Goal: Task Accomplishment & Management: Complete application form

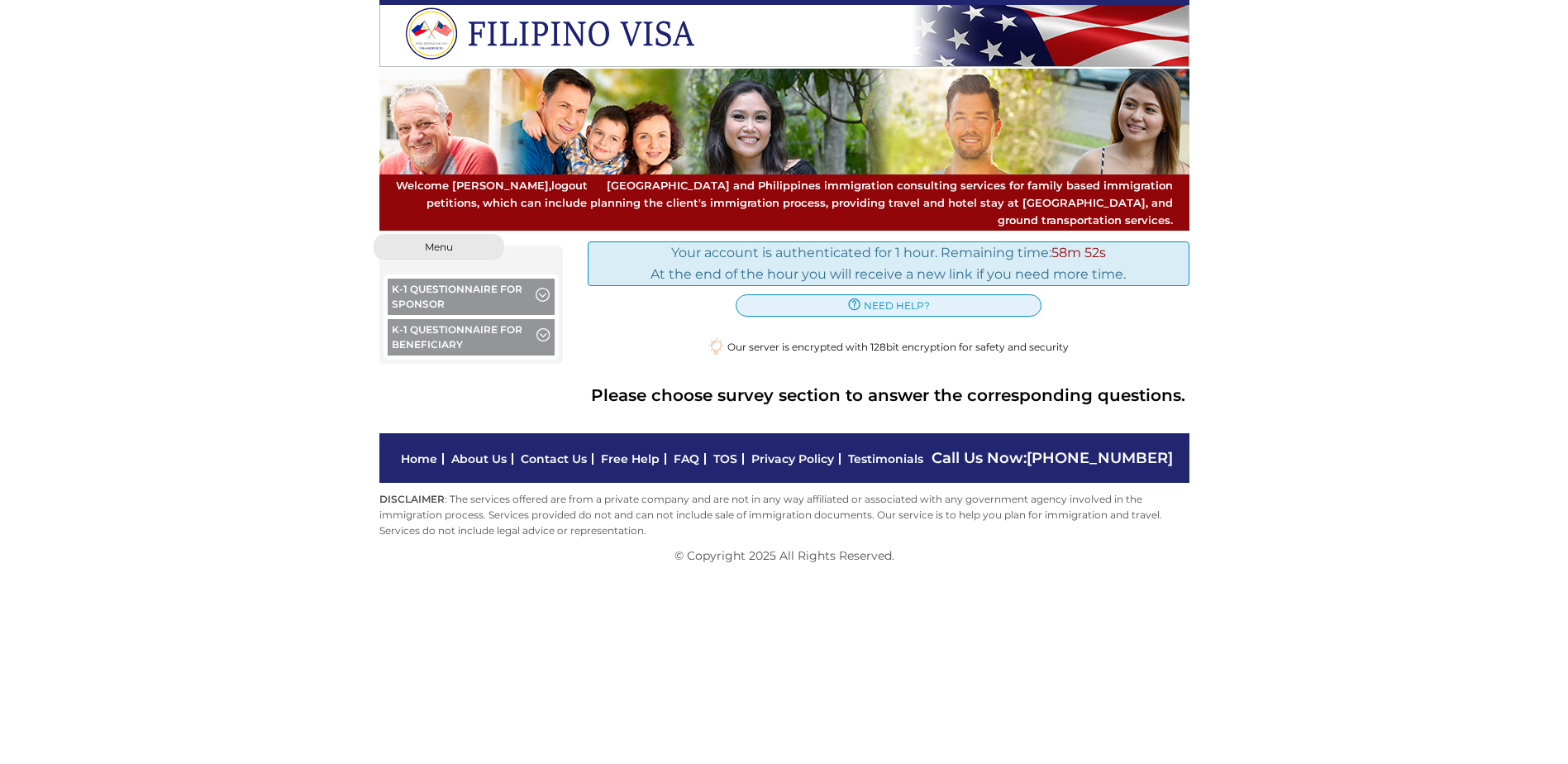
click at [507, 278] on button "K-1 Questionnaire for Sponsor" at bounding box center [471, 299] width 168 height 41
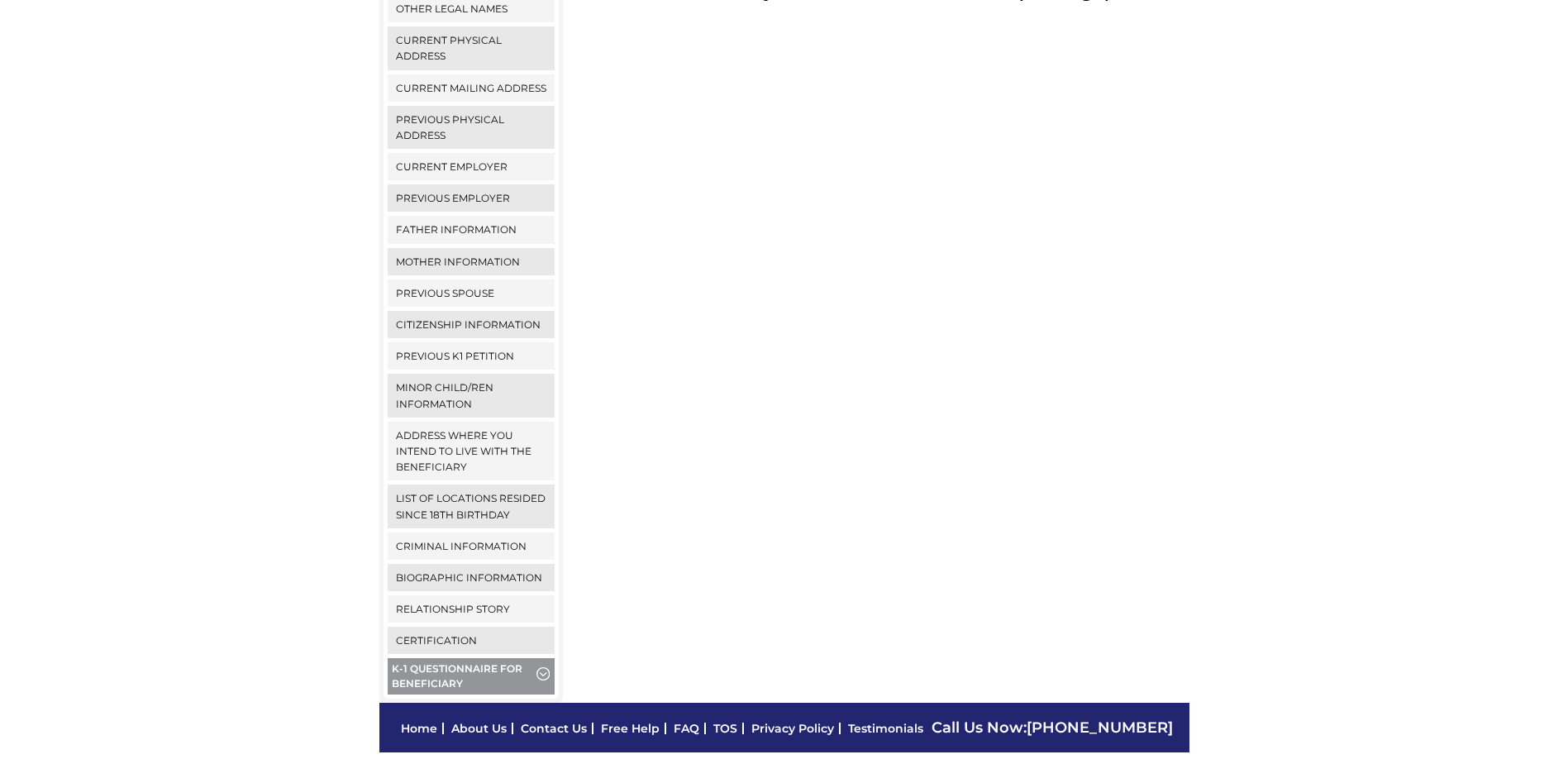
scroll to position [413, 0]
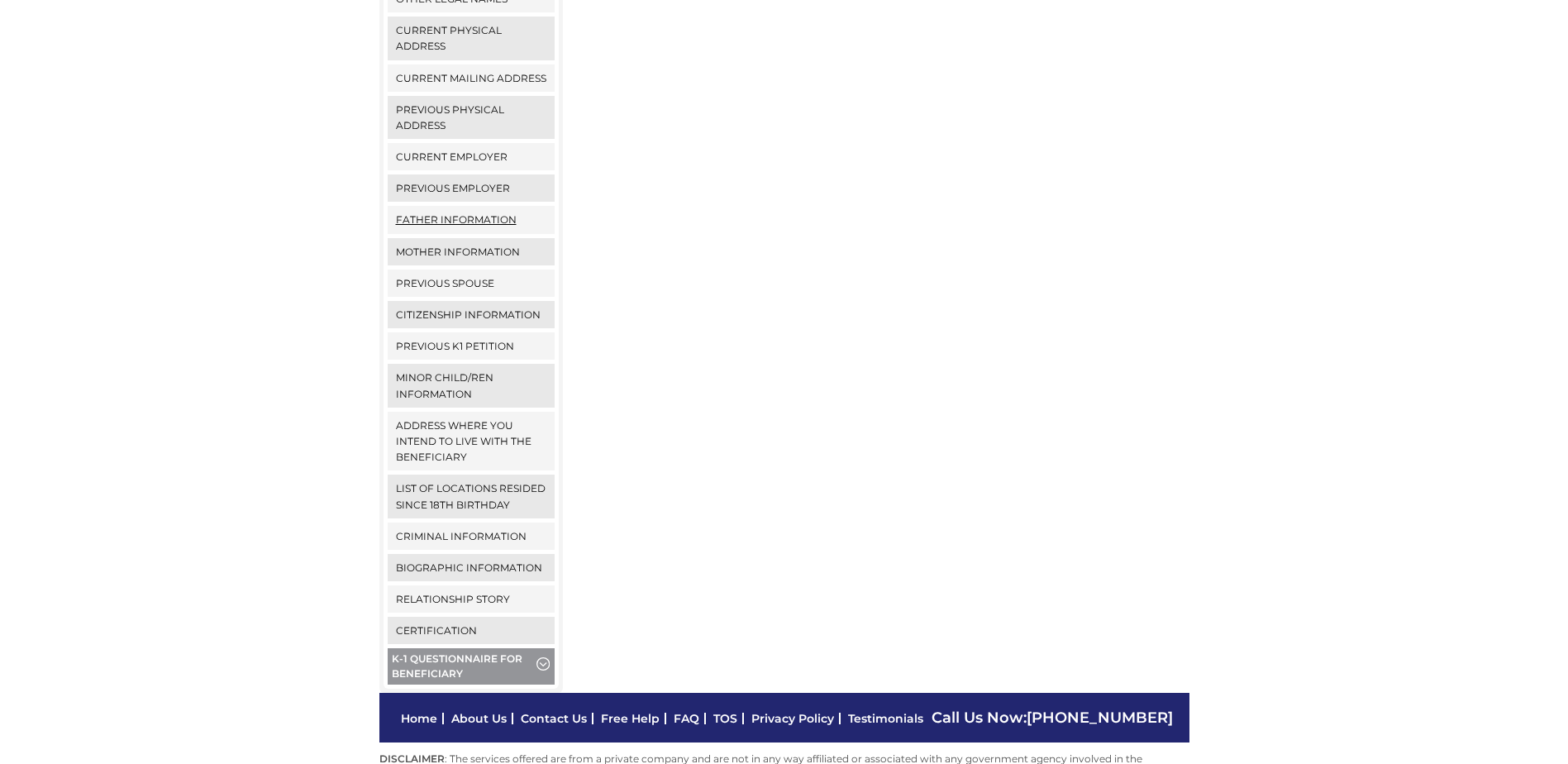
click at [467, 206] on link "Father Information" at bounding box center [471, 219] width 168 height 27
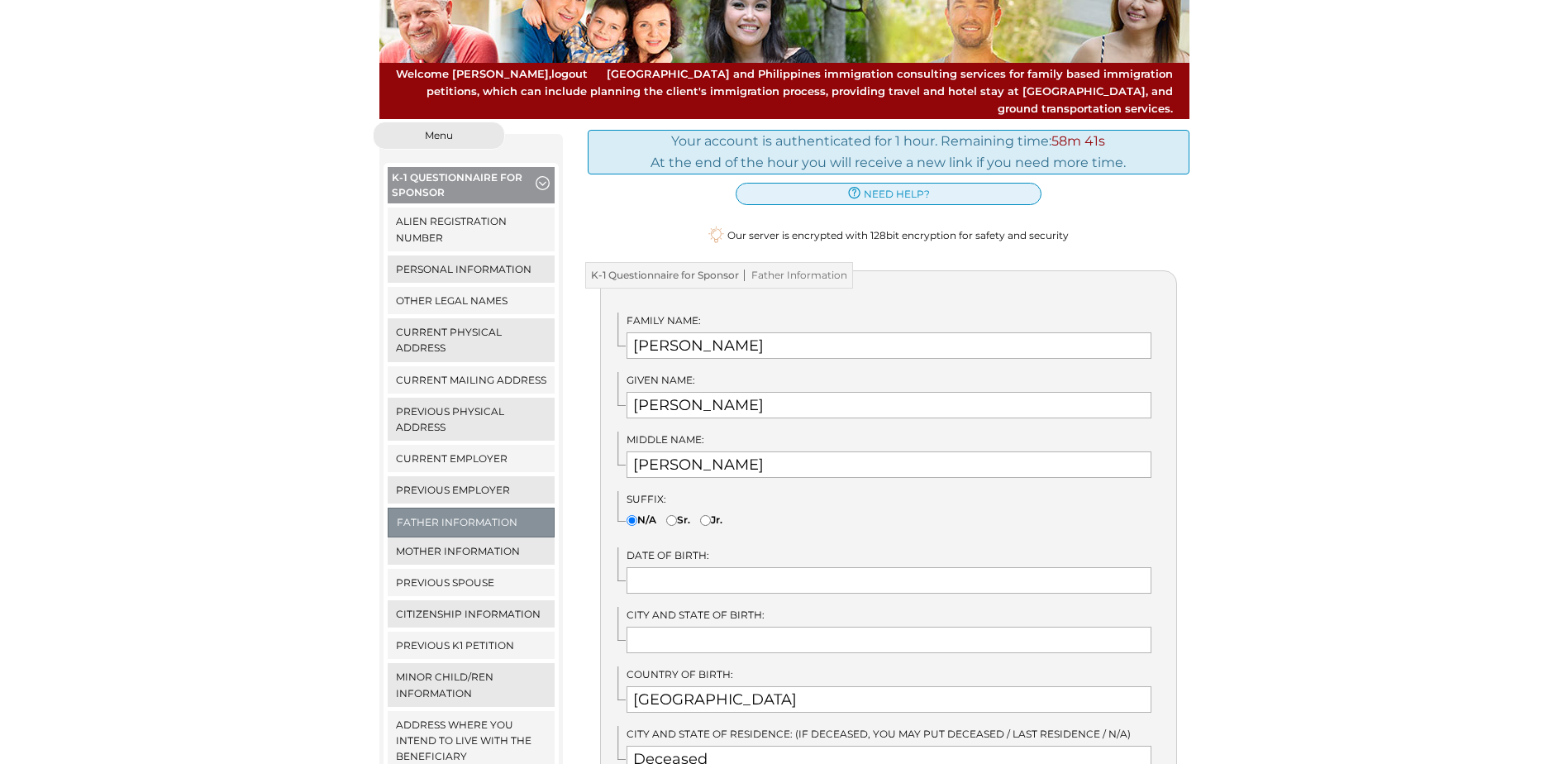
scroll to position [248, 0]
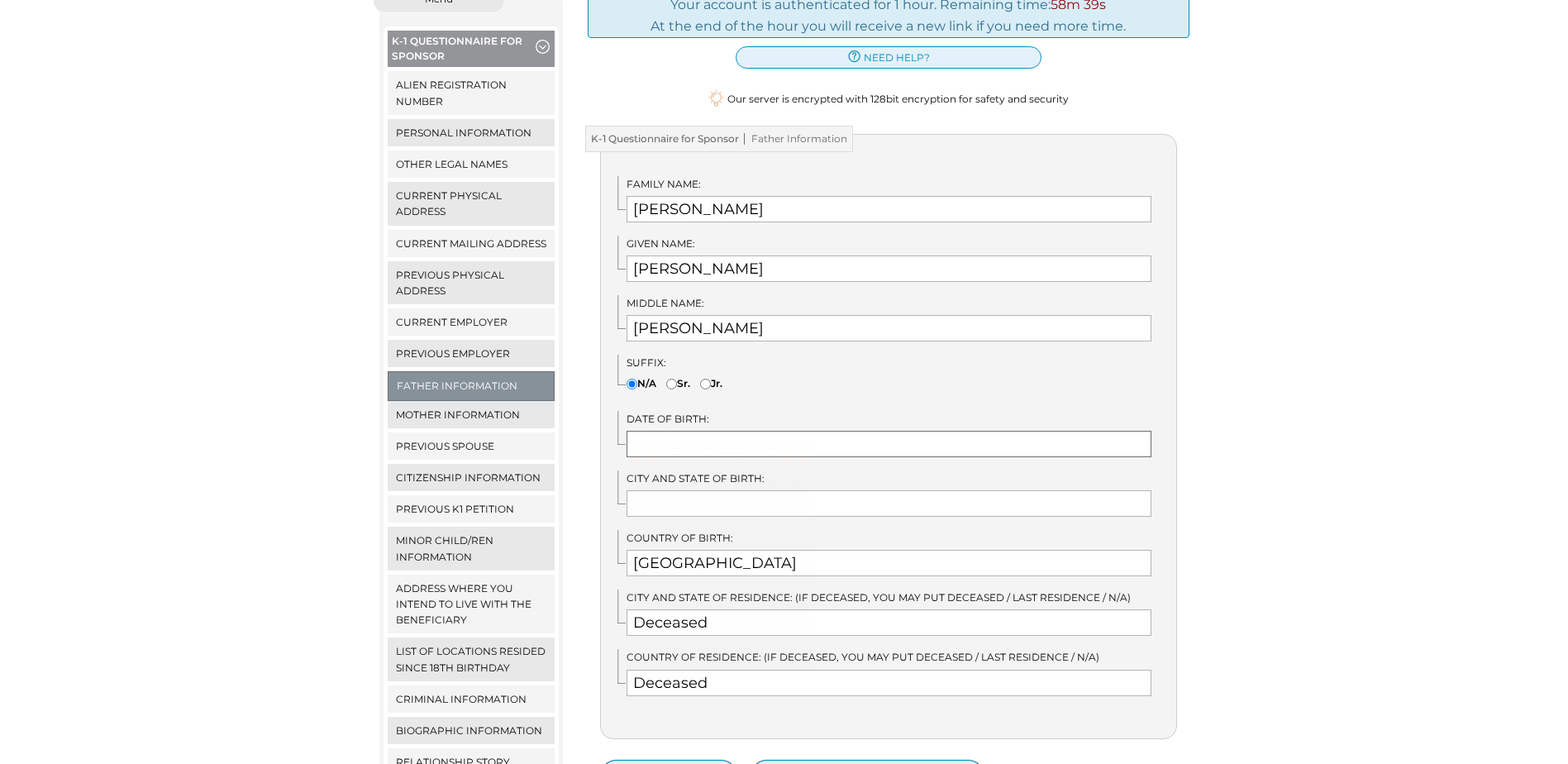
click at [688, 431] on input "text" at bounding box center [889, 444] width 525 height 27
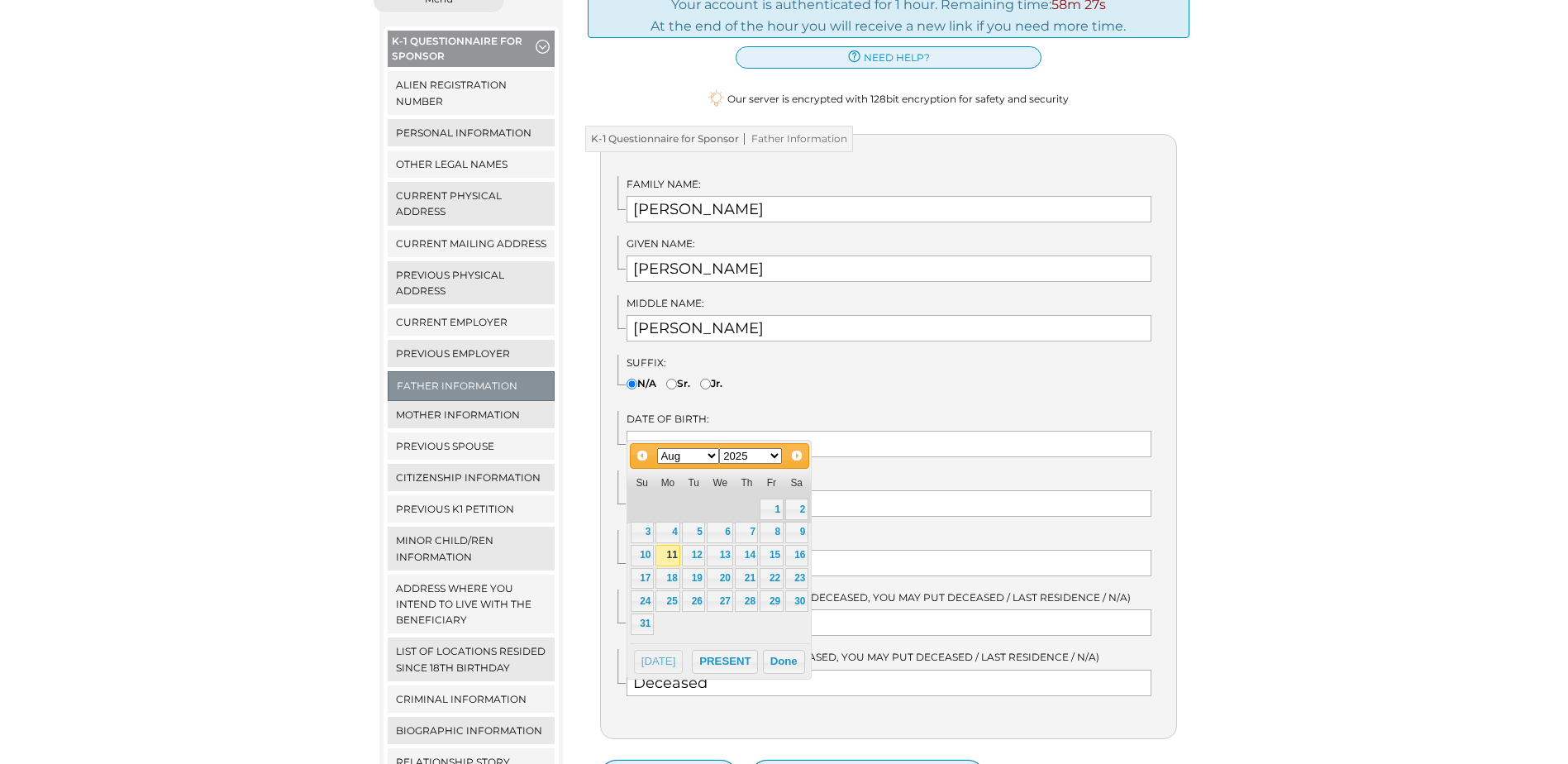
click at [766, 455] on select "1900 1901 1902 1903 1904 1905 1906 1907 1908 1909 1910 1911 1912 1913 1914 1915…" at bounding box center [751, 456] width 63 height 16
click at [697, 455] on select "Jan Feb Mar Apr May Jun Jul Aug Sep Oct Nov Dec" at bounding box center [688, 456] width 63 height 16
click at [649, 533] on link "3" at bounding box center [642, 532] width 23 height 21
type input "10/03/1943"
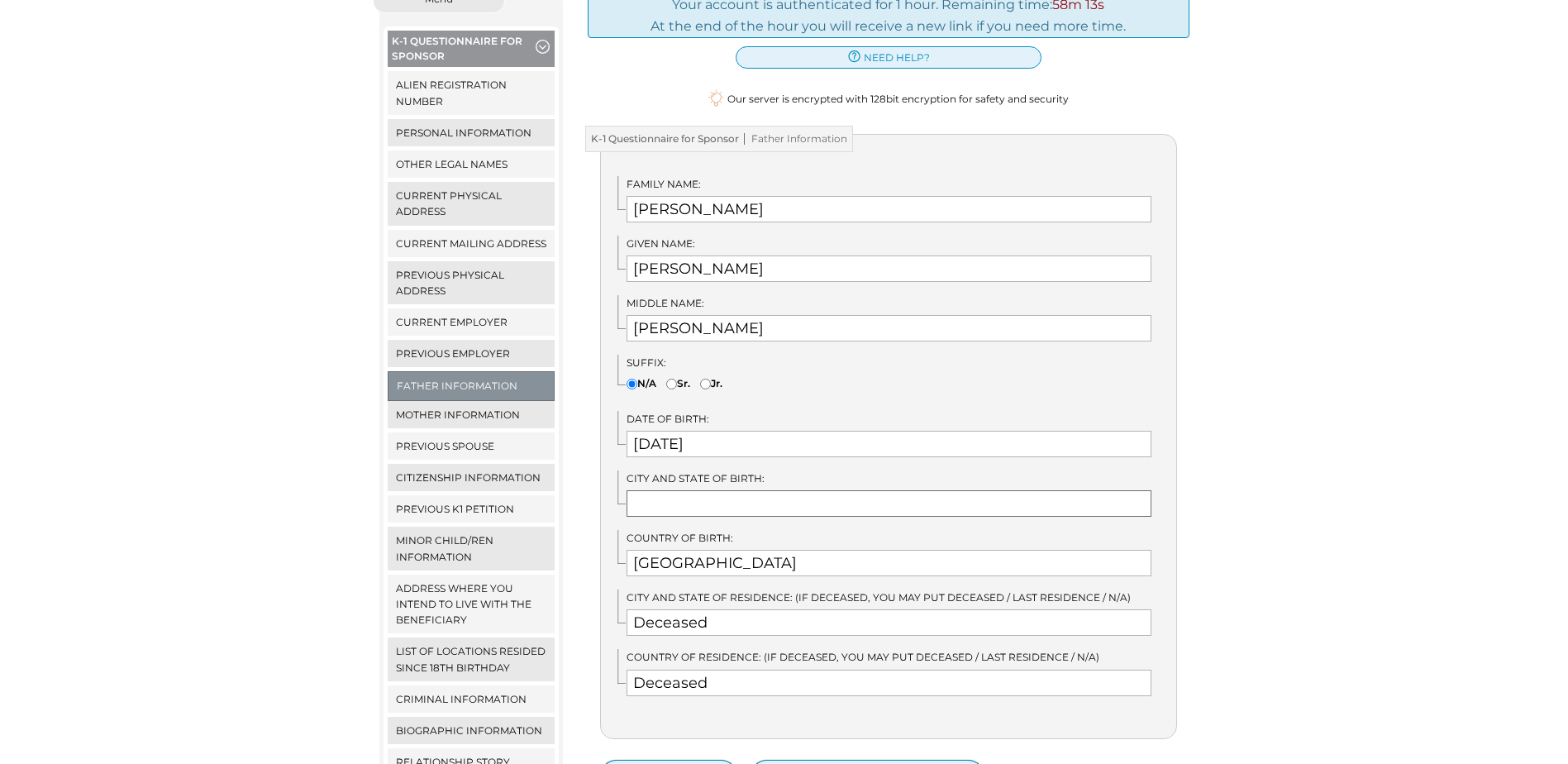
click at [691, 490] on input "text" at bounding box center [889, 503] width 525 height 27
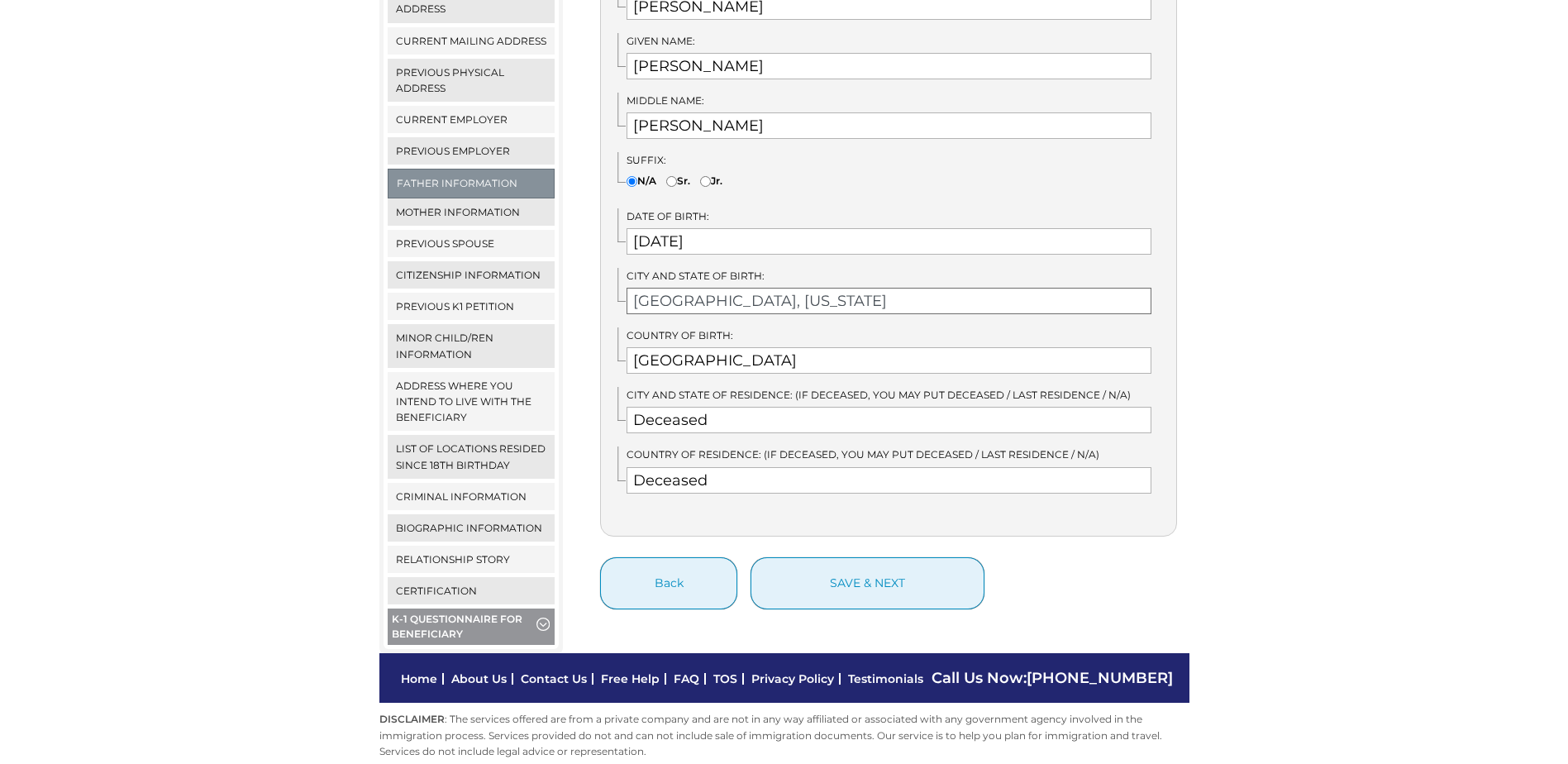
scroll to position [456, 0]
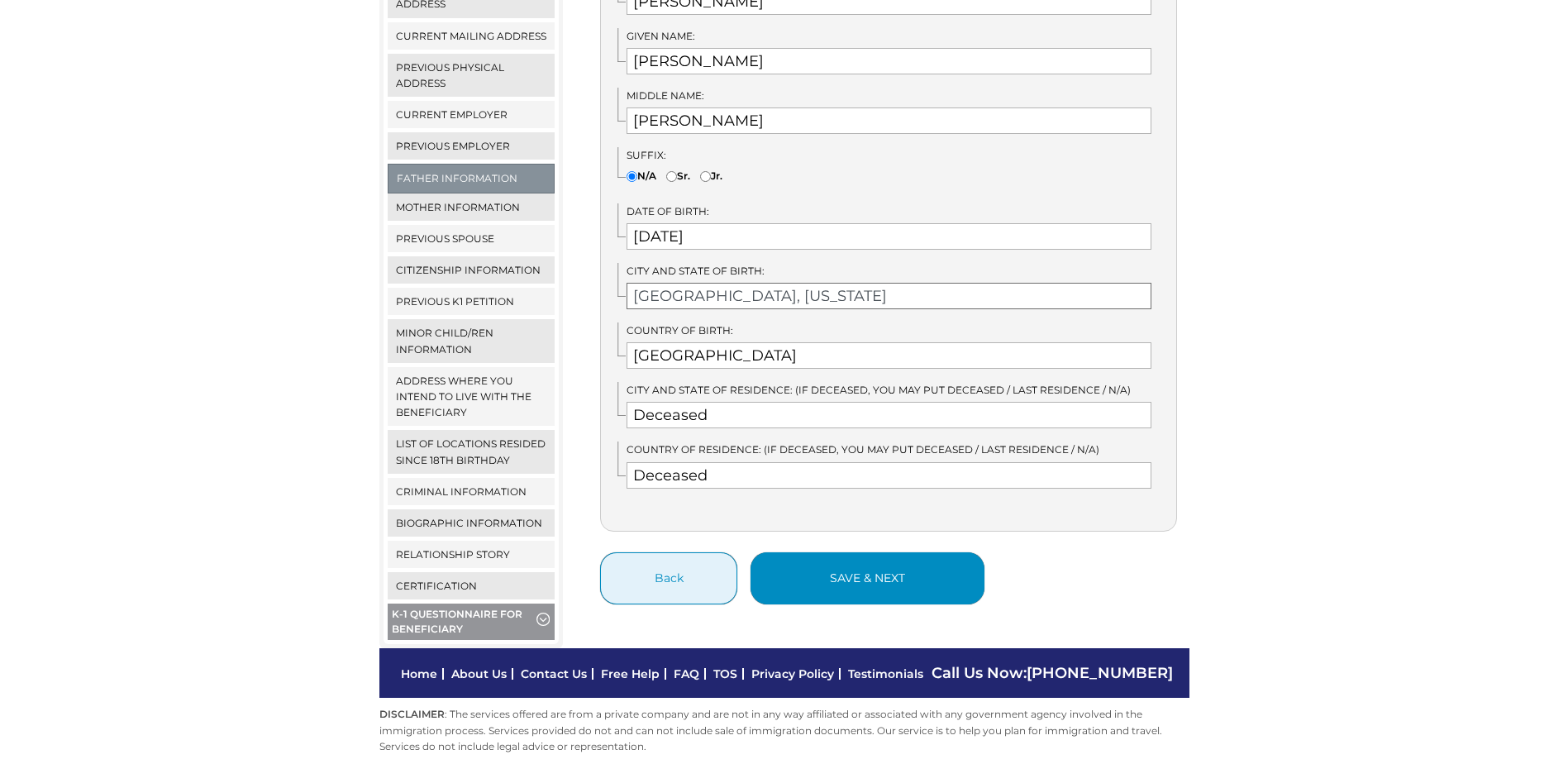
type input "Klamath Falls, Oregon"
click at [850, 569] on button "save & next" at bounding box center [868, 578] width 234 height 52
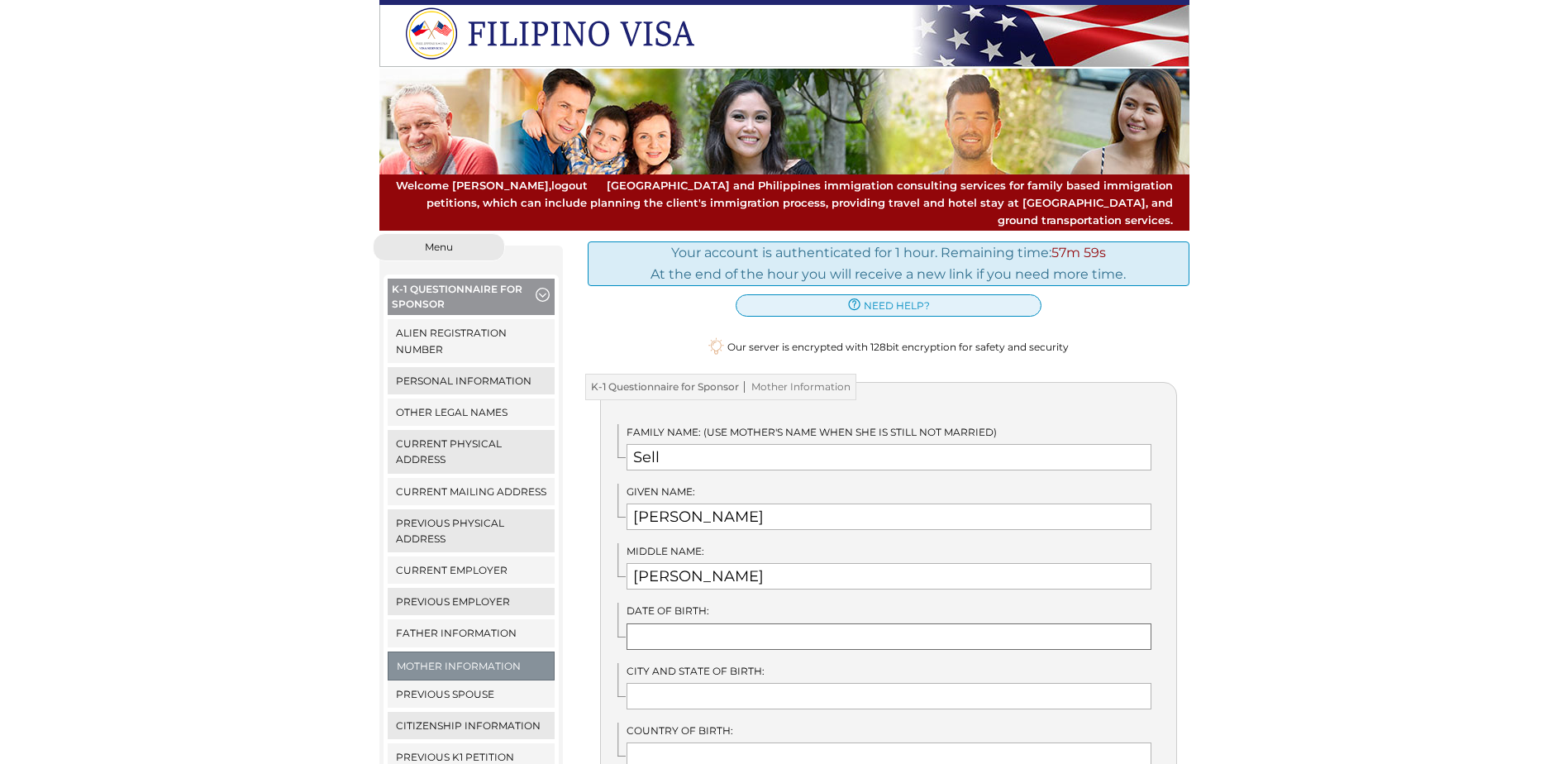
click at [684, 624] on input "text" at bounding box center [889, 637] width 525 height 27
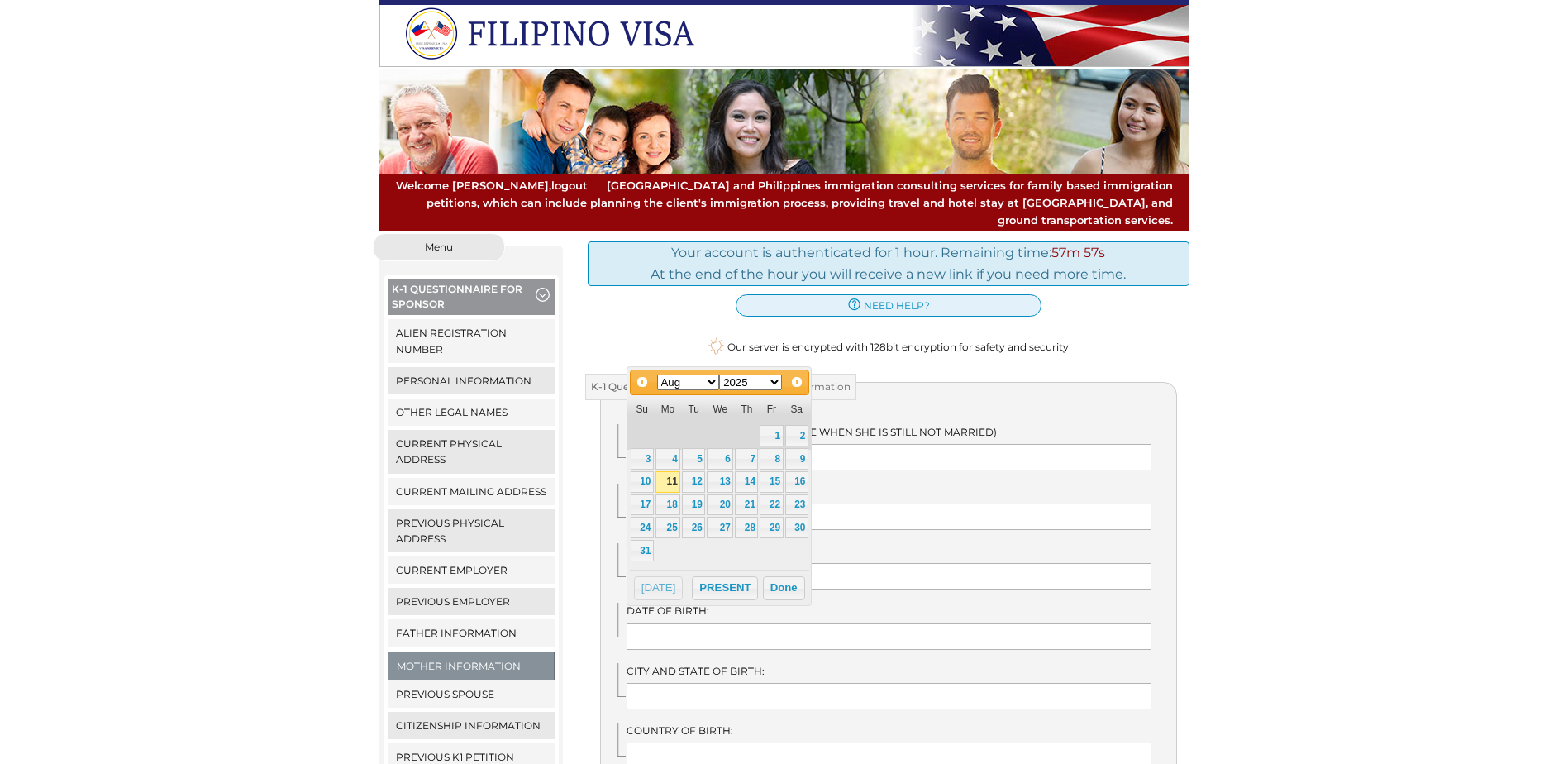
click at [766, 382] on select "1900 1901 1902 1903 1904 1905 1906 1907 1908 1909 1910 1911 1912 1913 1914 1915…" at bounding box center [751, 382] width 63 height 16
click at [690, 387] on select "Jan Feb Mar Apr May Jun Jul Aug Sep Oct Nov Dec" at bounding box center [688, 382] width 63 height 16
click at [649, 525] on link "29" at bounding box center [642, 527] width 23 height 21
type input "07/29/1945"
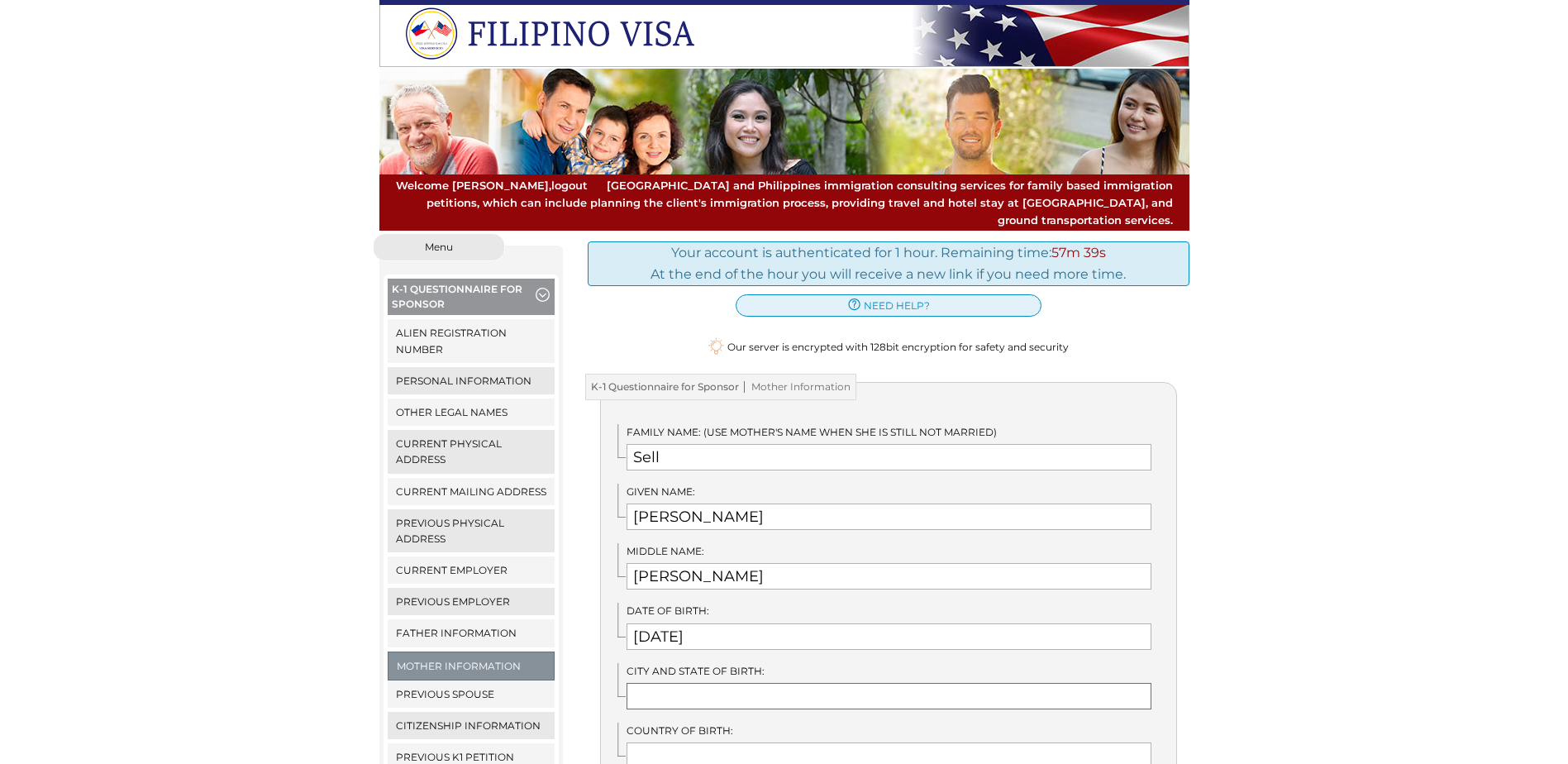
click at [694, 683] on input "text" at bounding box center [889, 696] width 525 height 27
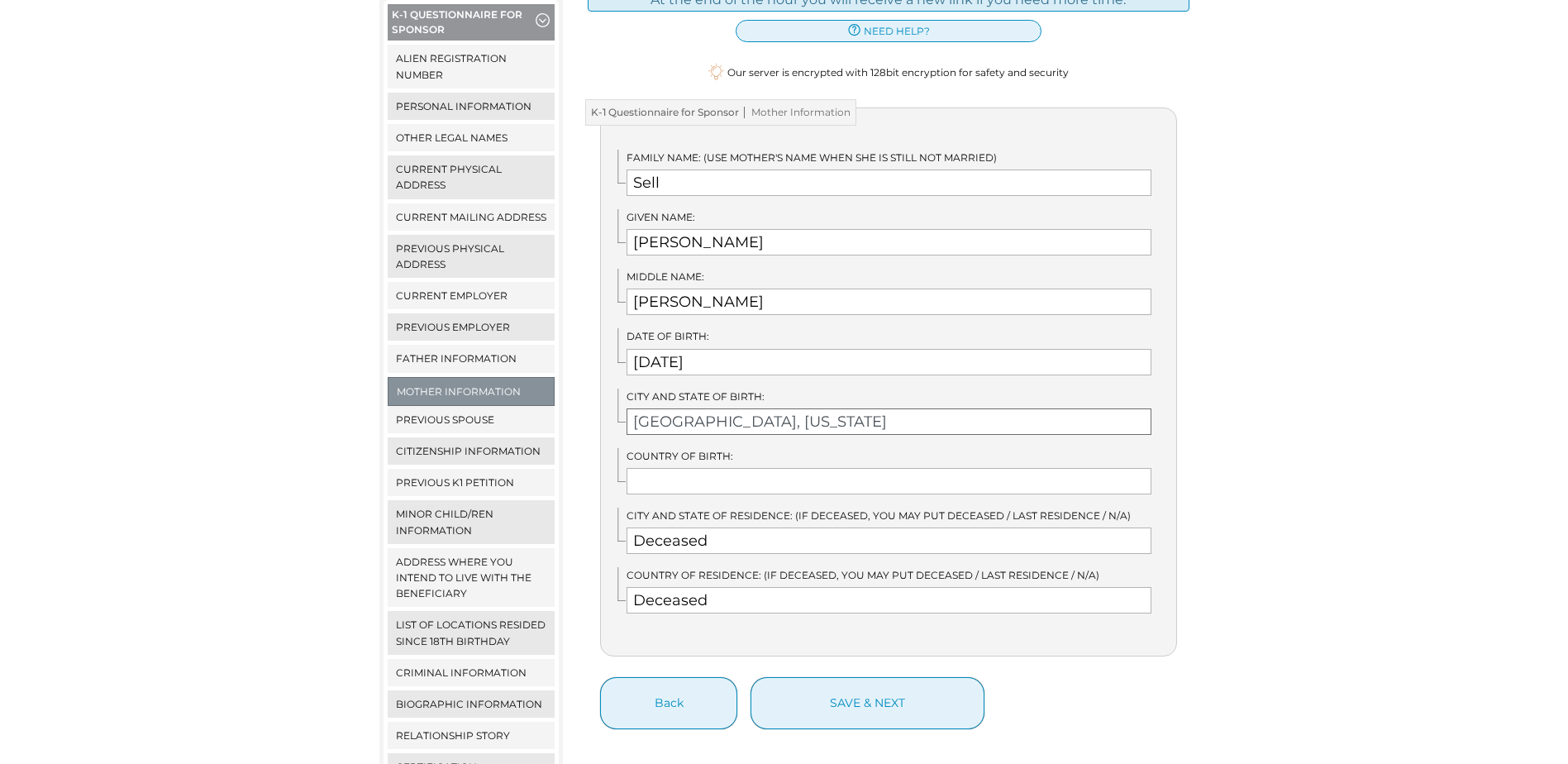
scroll to position [330, 0]
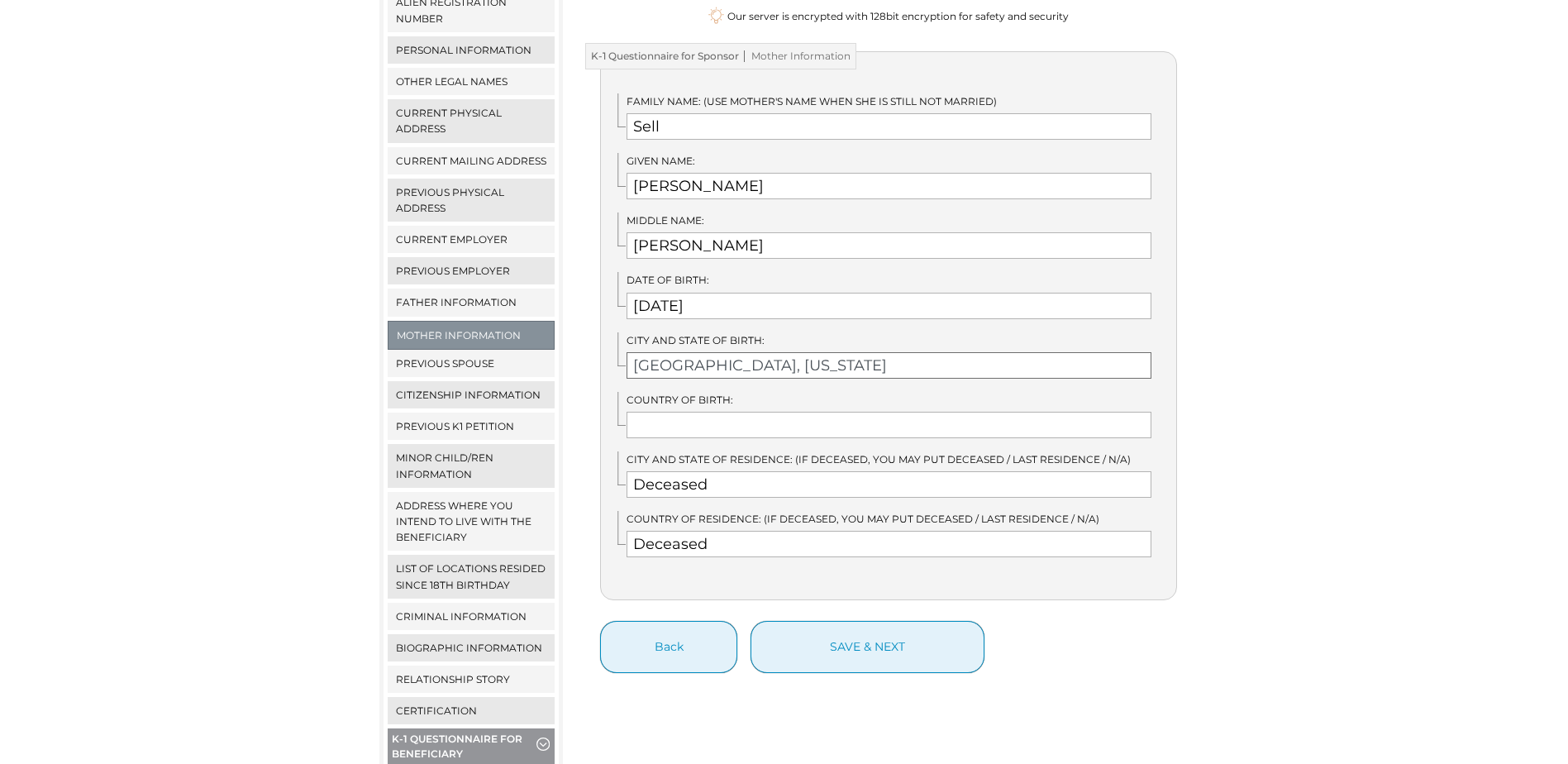
type input "Frederick, Oklahoma"
click at [691, 412] on input "text" at bounding box center [889, 425] width 525 height 27
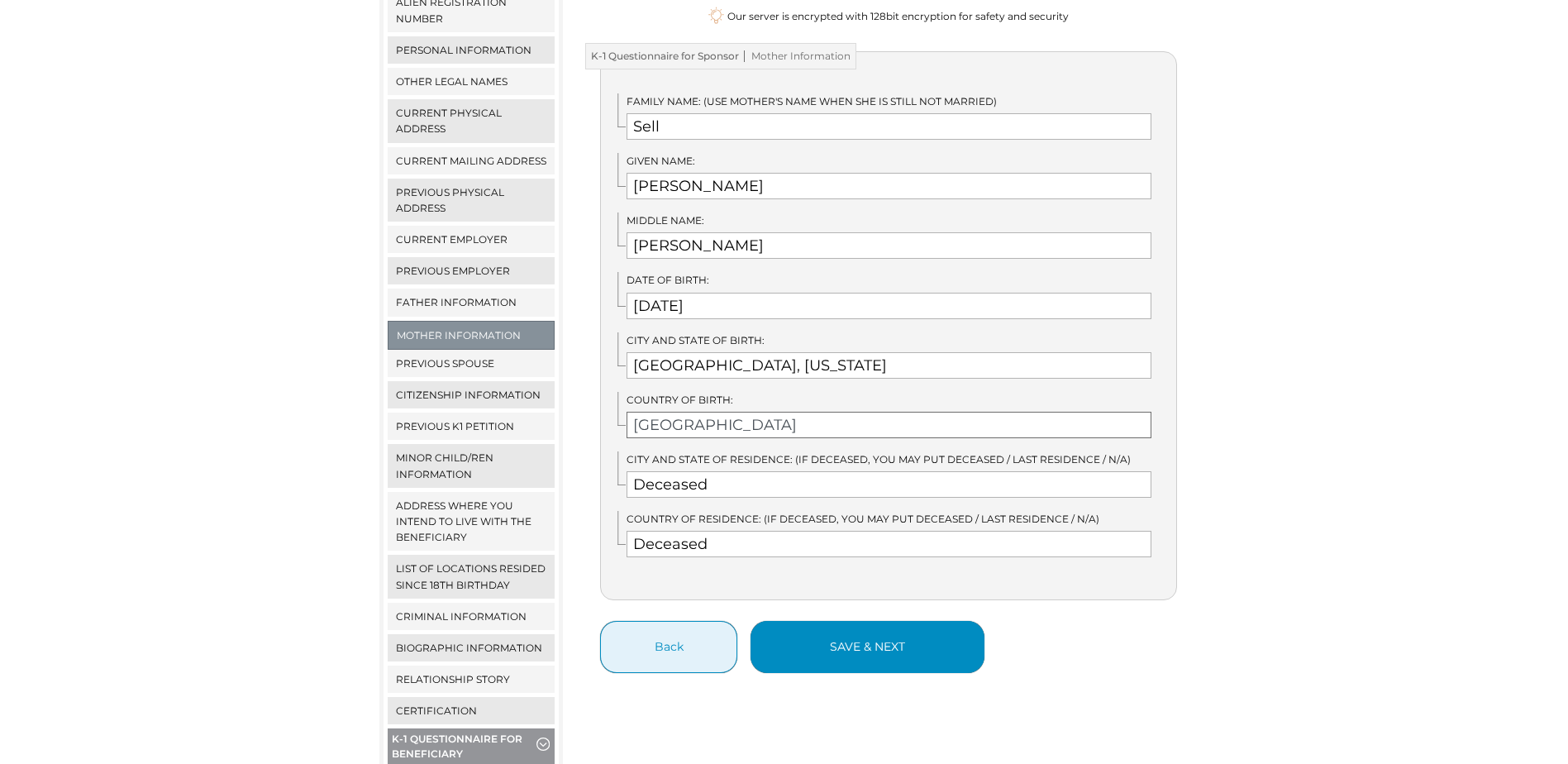
type input "United States"
click at [881, 631] on button "save & next" at bounding box center [868, 647] width 234 height 52
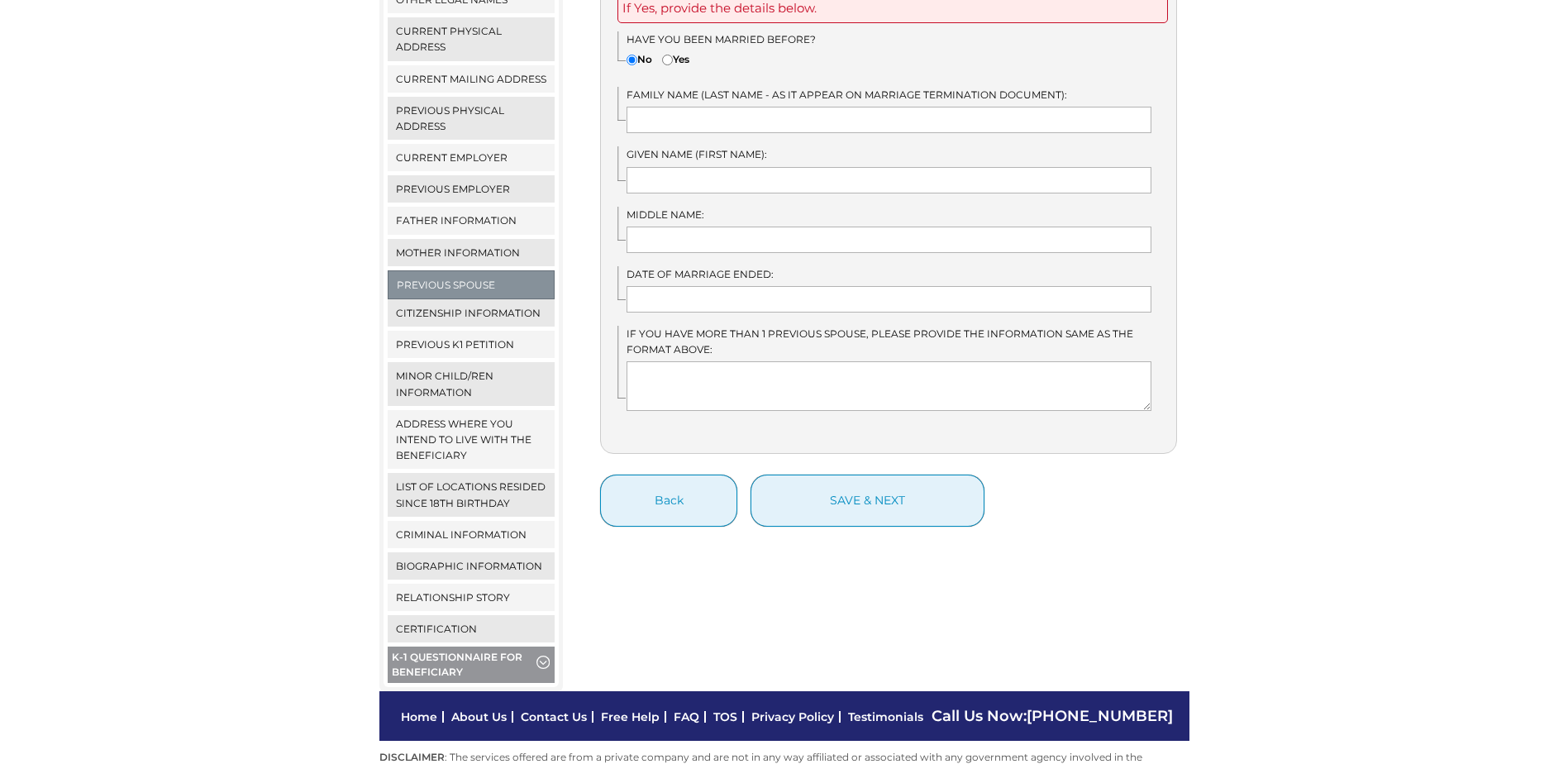
scroll to position [413, 0]
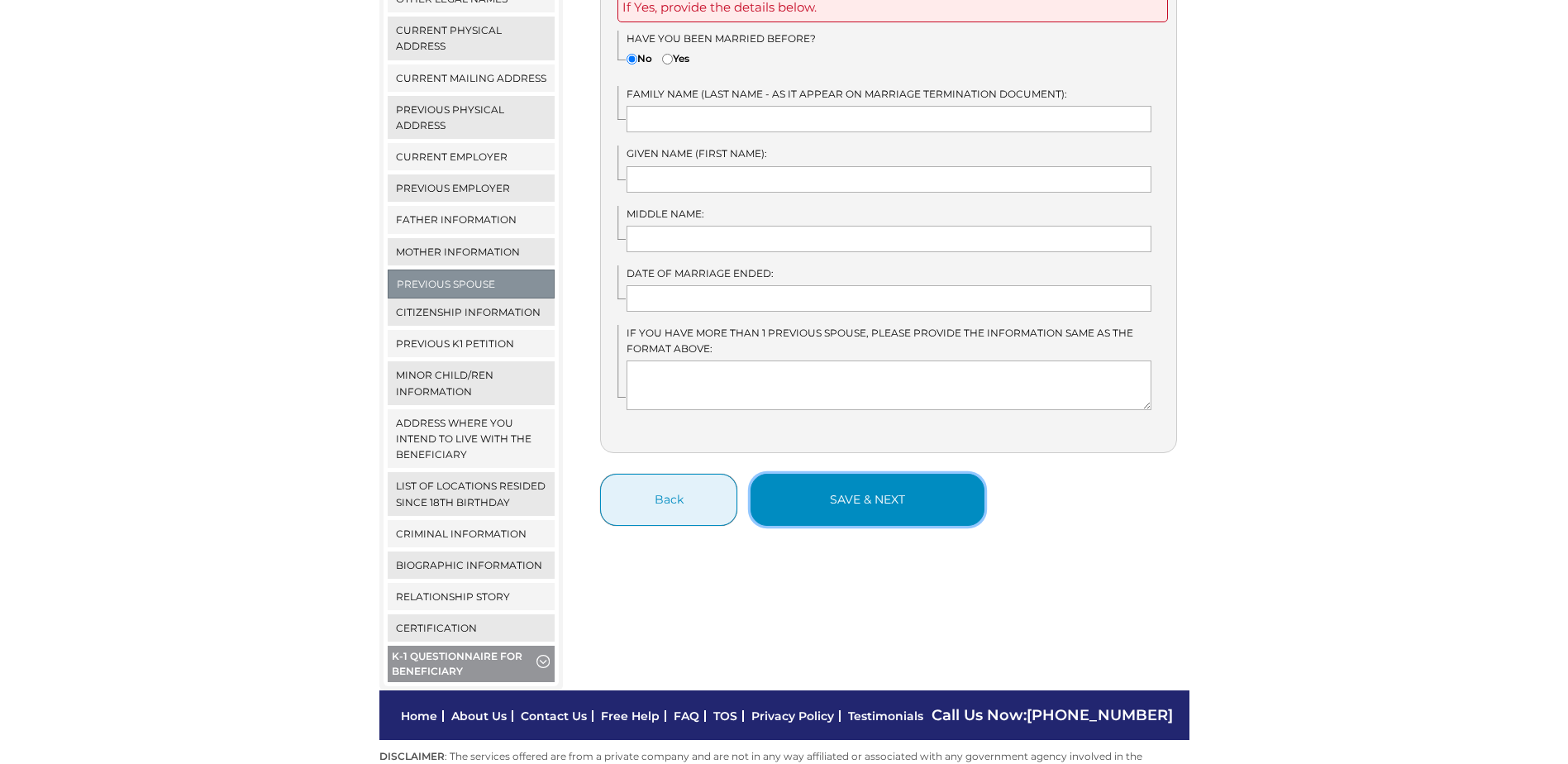
click at [842, 473] on button "save & next" at bounding box center [868, 499] width 234 height 52
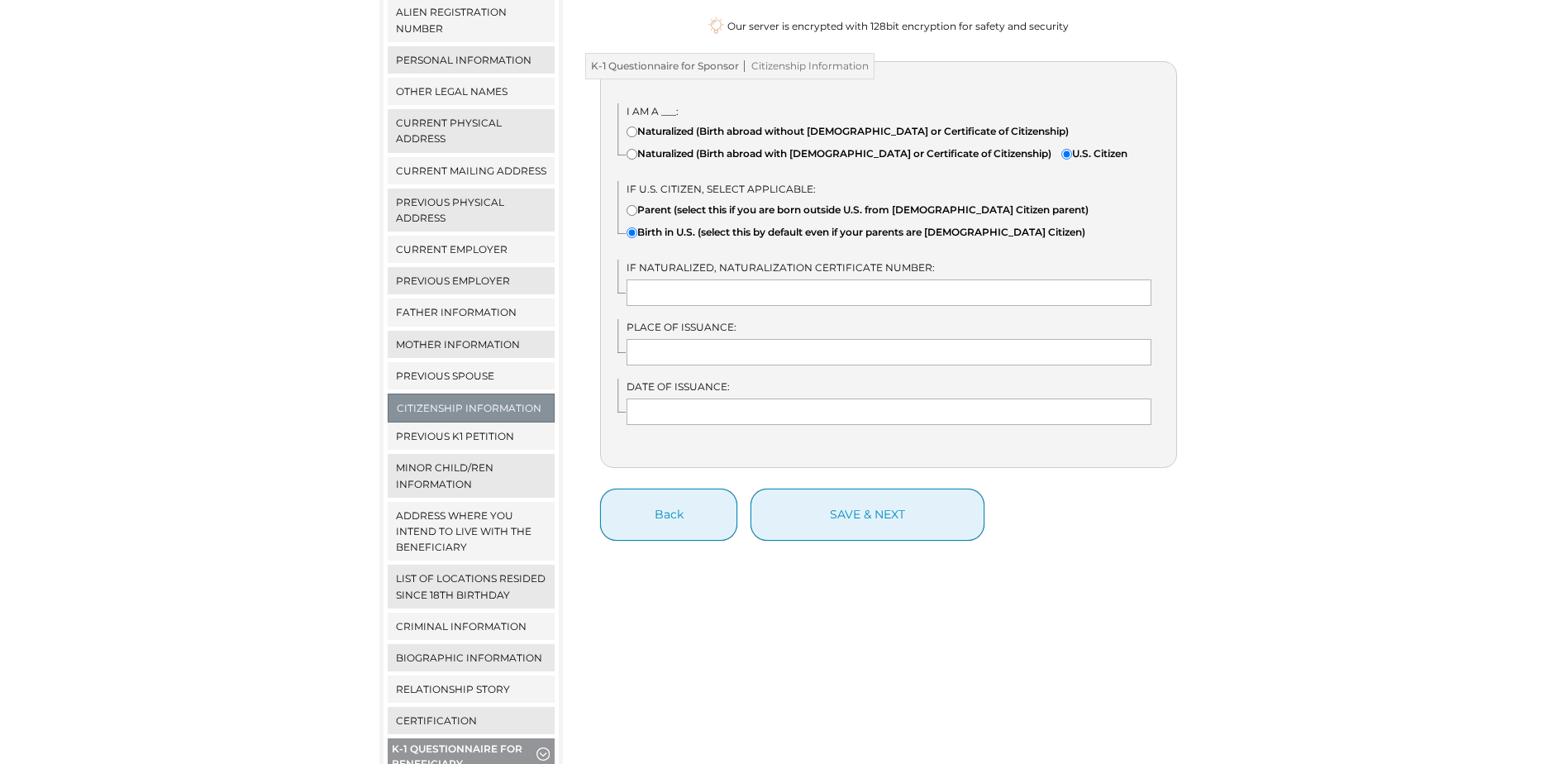
scroll to position [330, 0]
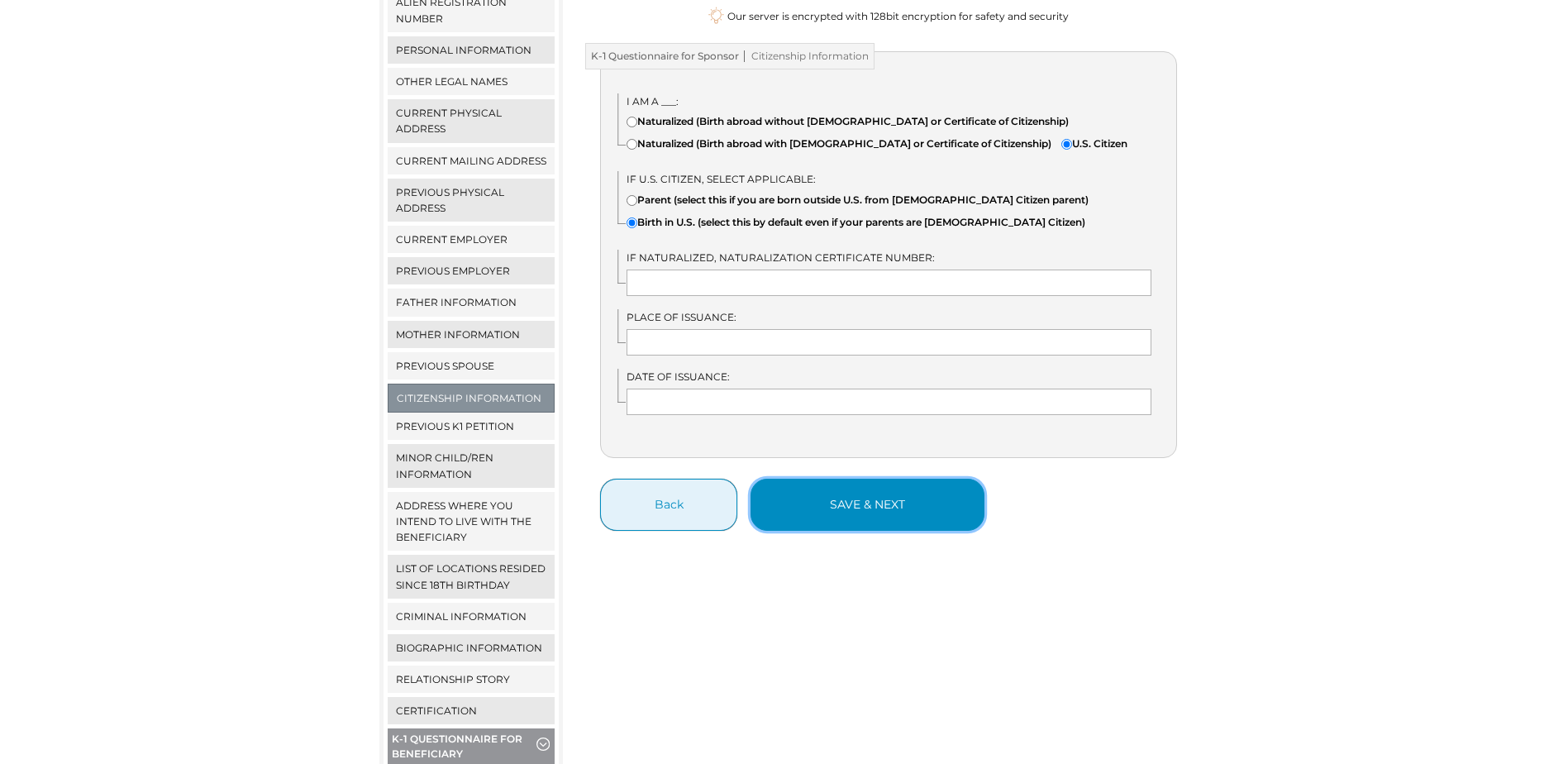
click at [875, 513] on button "save & next" at bounding box center [868, 505] width 234 height 52
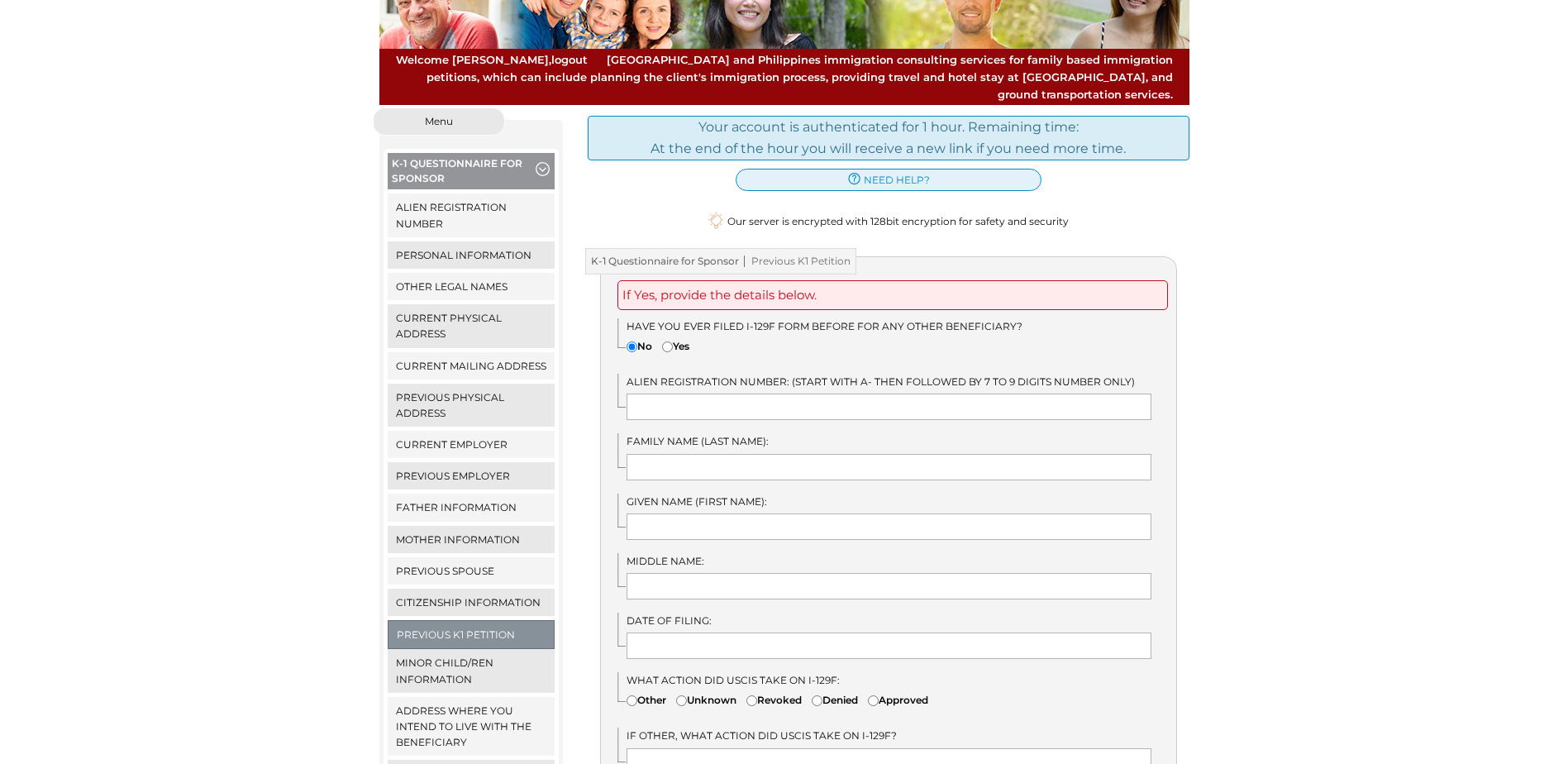
scroll to position [456, 0]
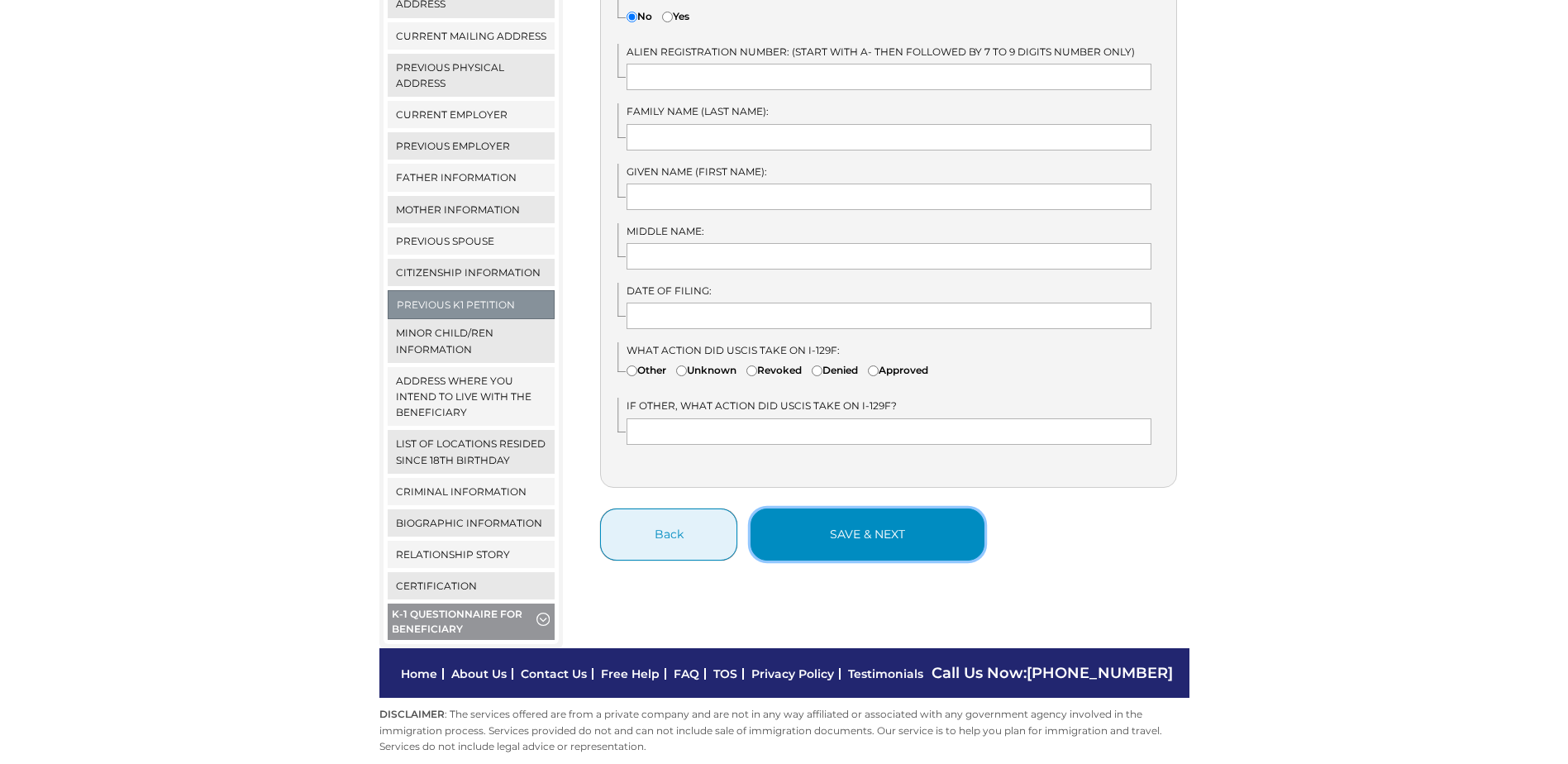
click at [883, 528] on button "save & next" at bounding box center [868, 535] width 234 height 52
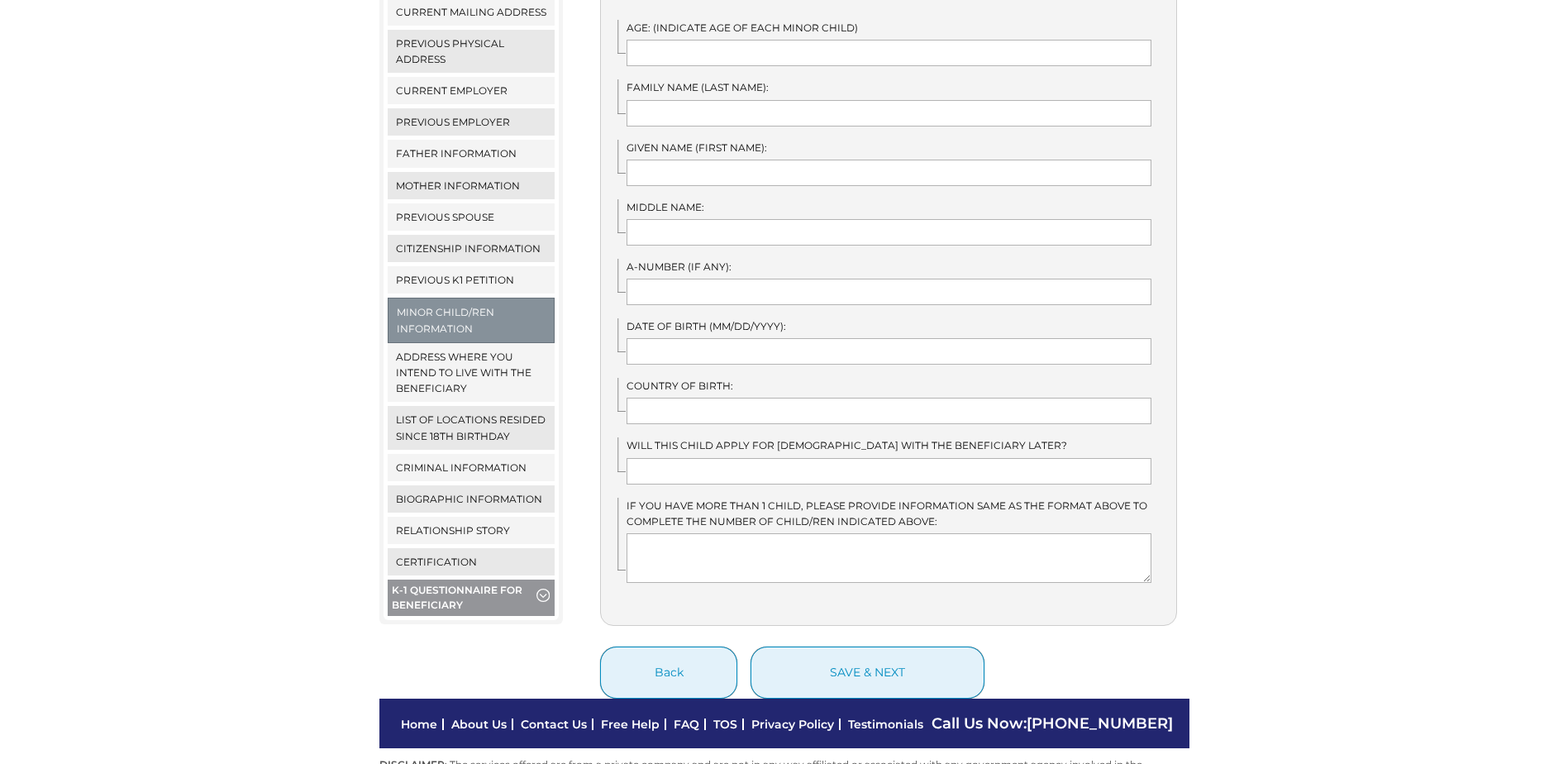
scroll to position [529, 0]
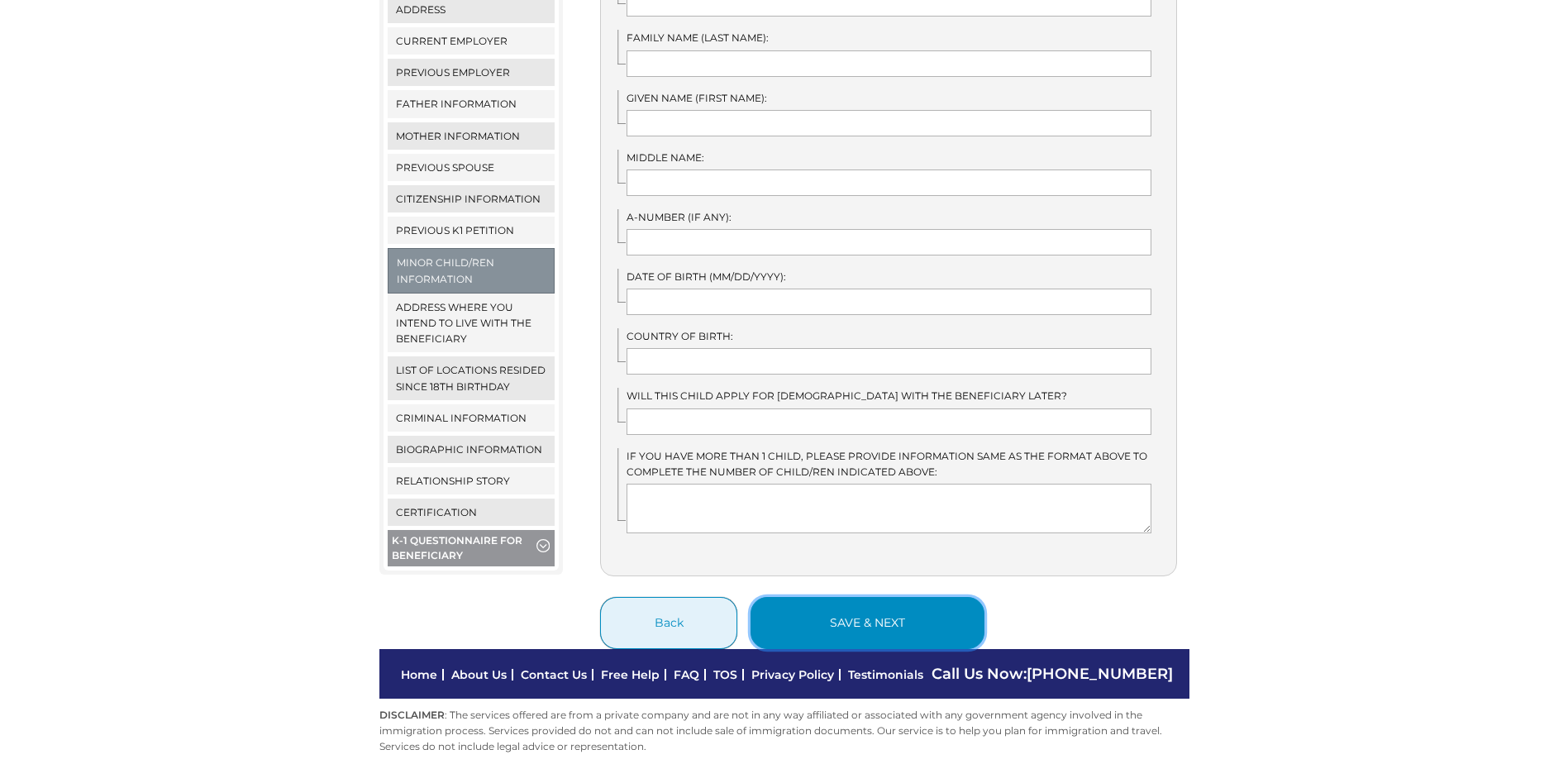
click at [842, 611] on button "save & next" at bounding box center [868, 623] width 234 height 52
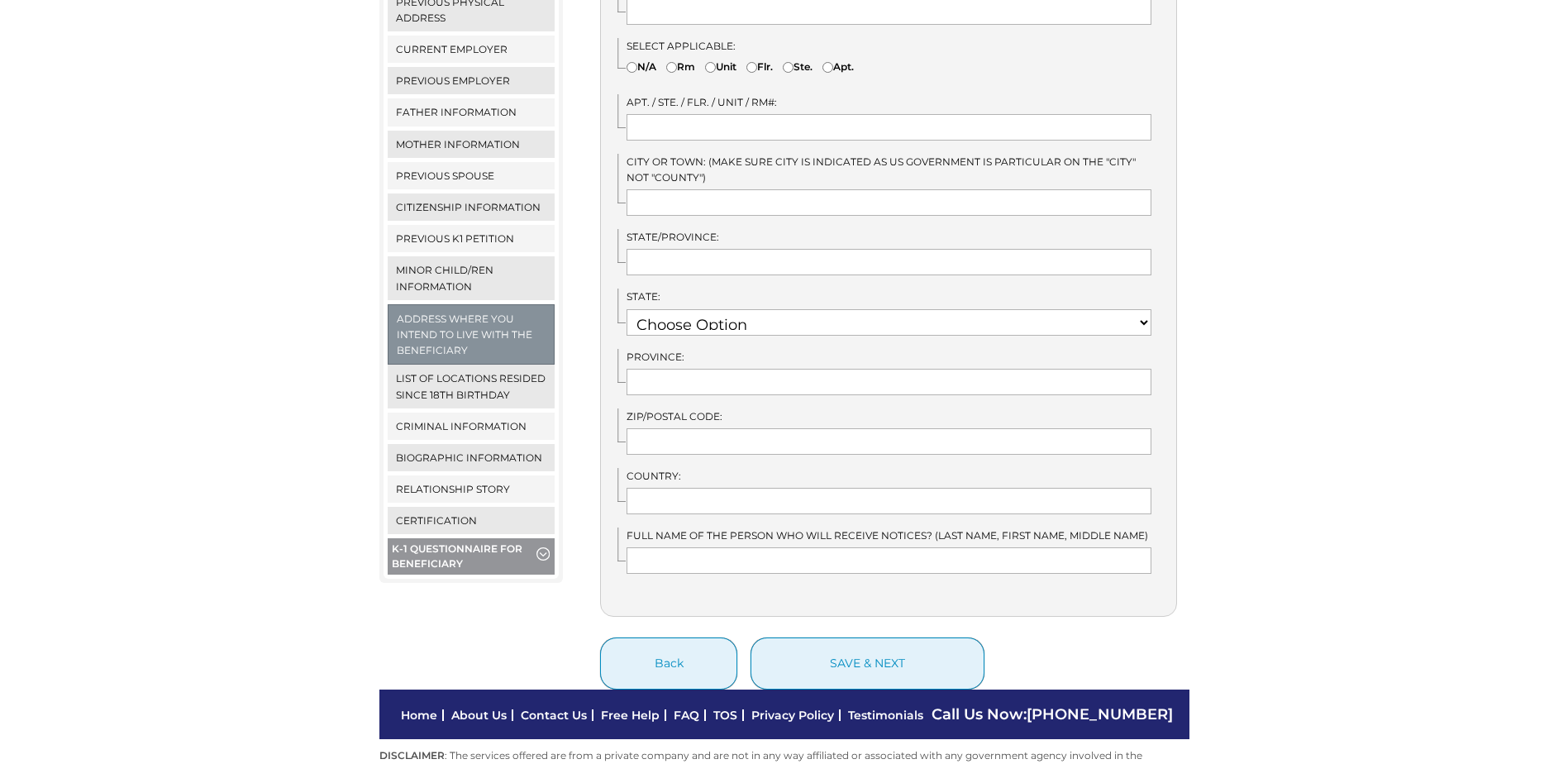
scroll to position [563, 0]
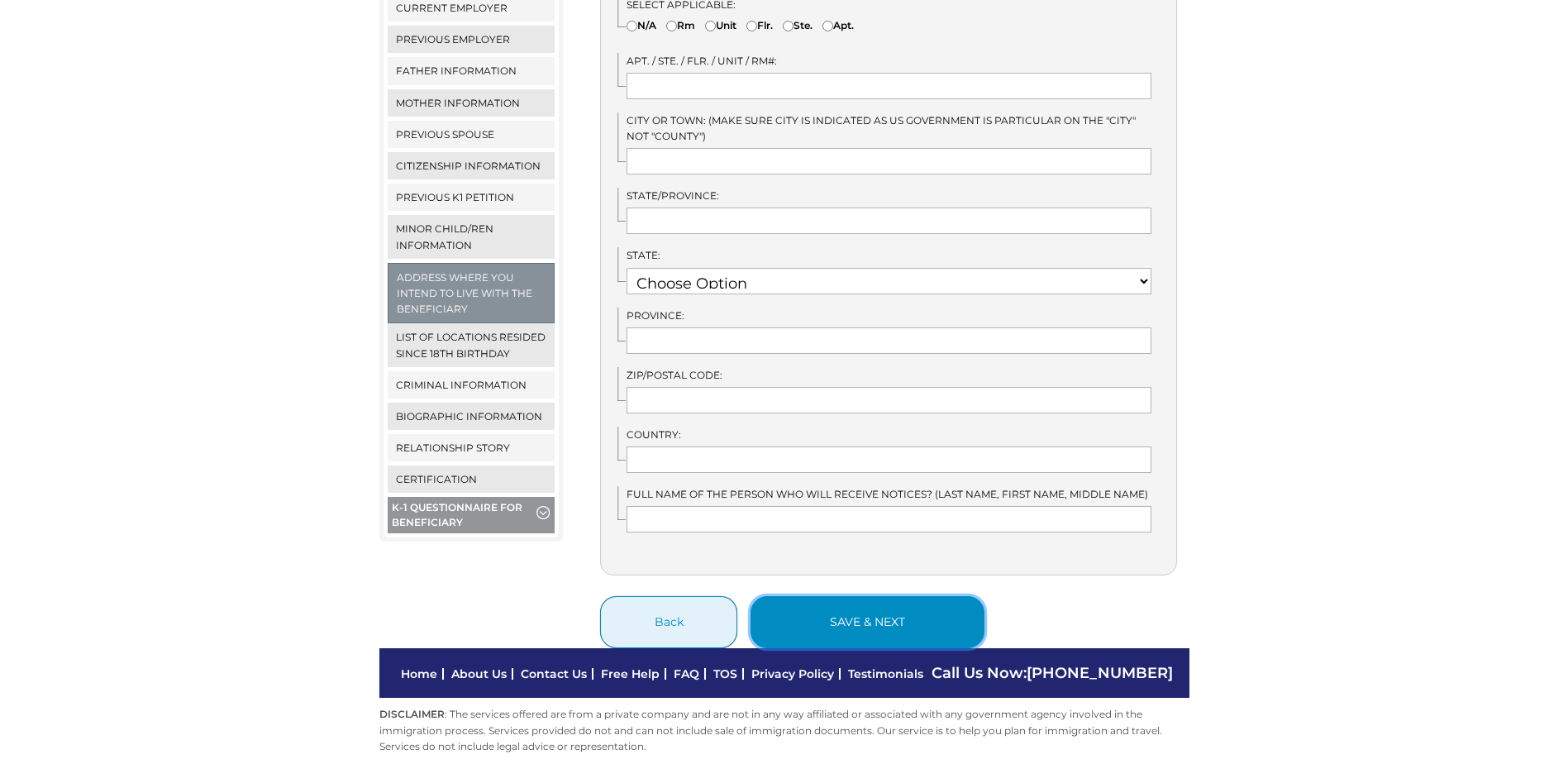
click at [881, 610] on button "save & next" at bounding box center [868, 622] width 234 height 52
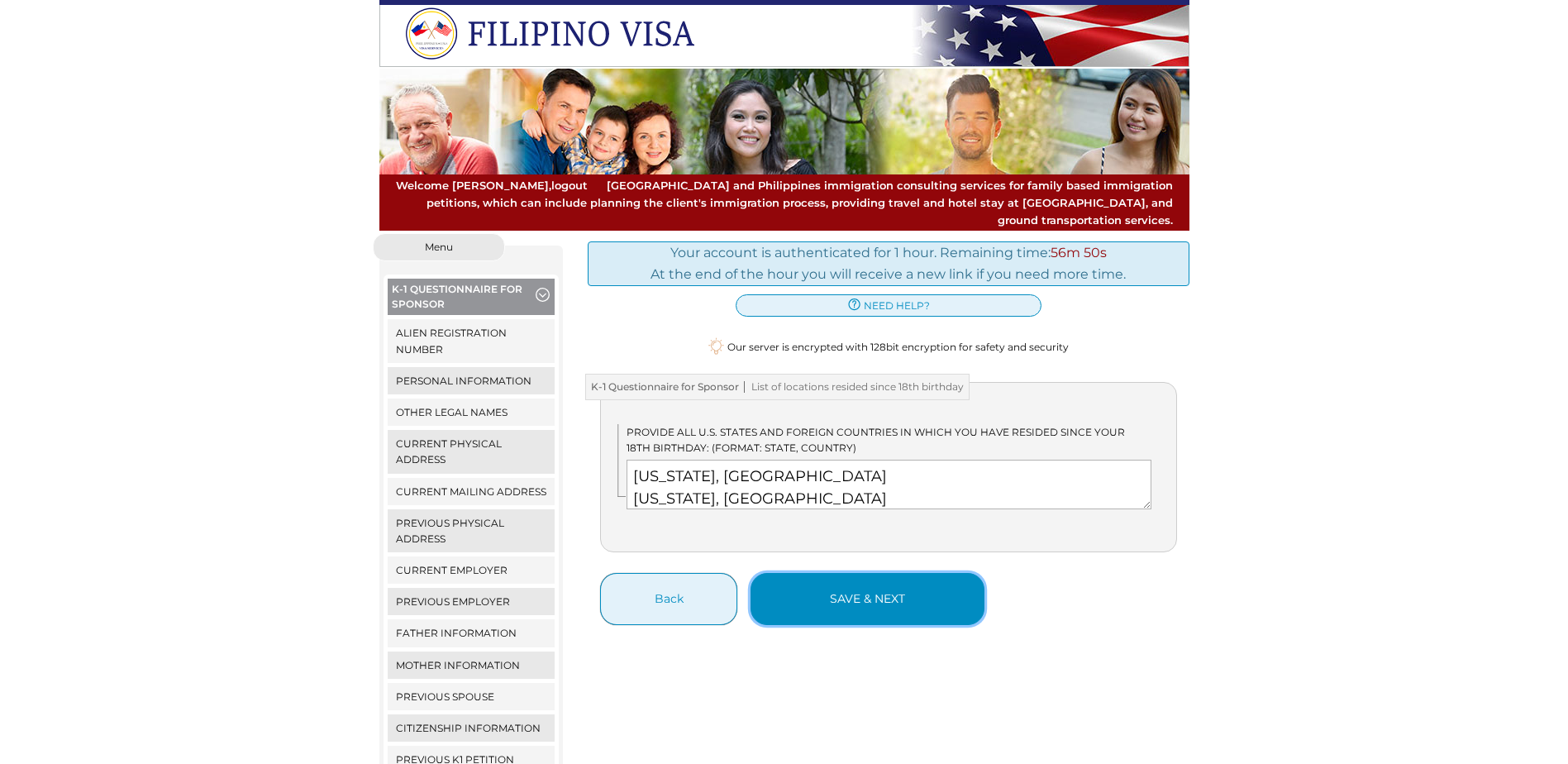
click at [866, 583] on button "save & next" at bounding box center [868, 599] width 234 height 52
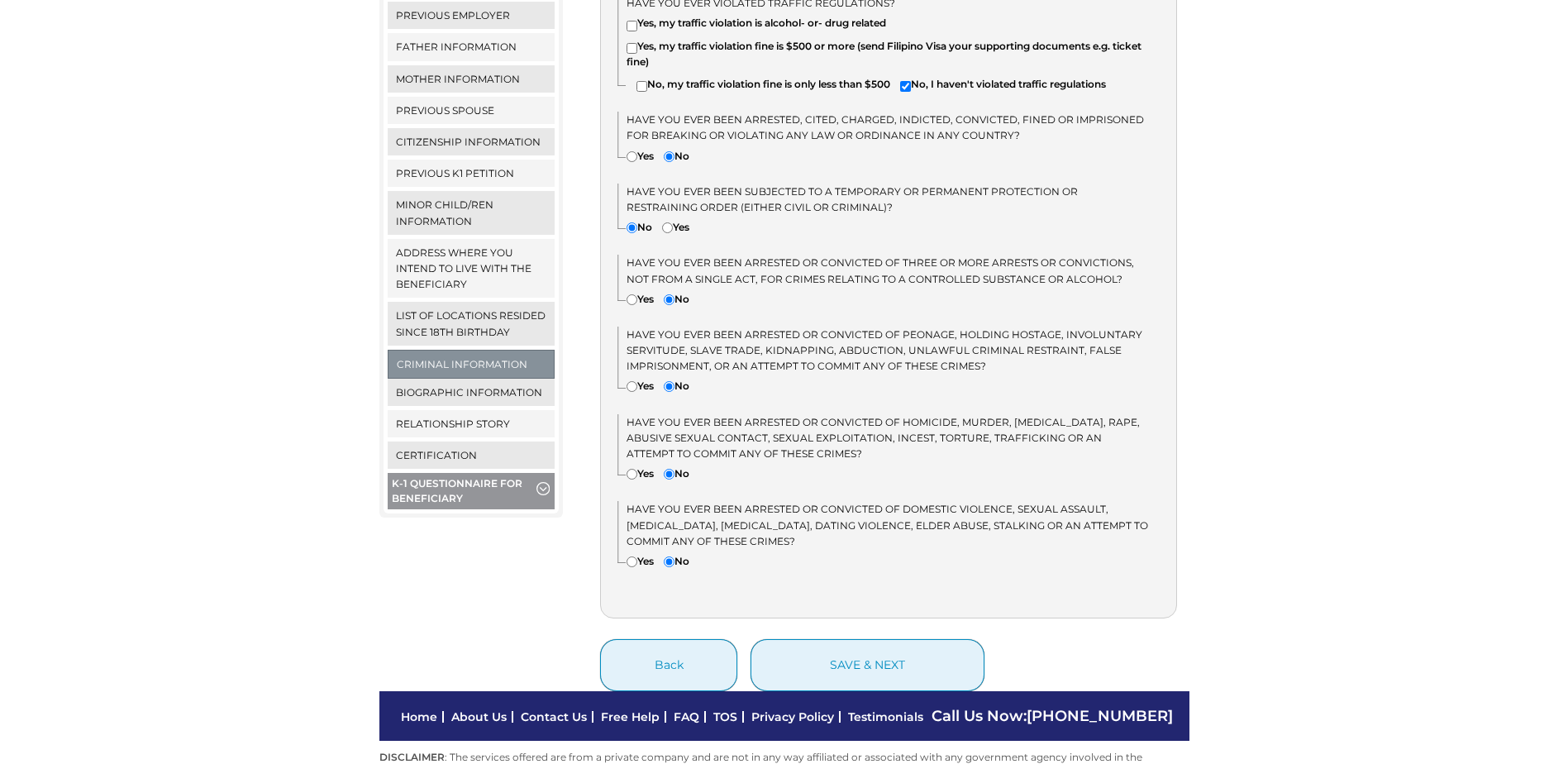
scroll to position [644, 0]
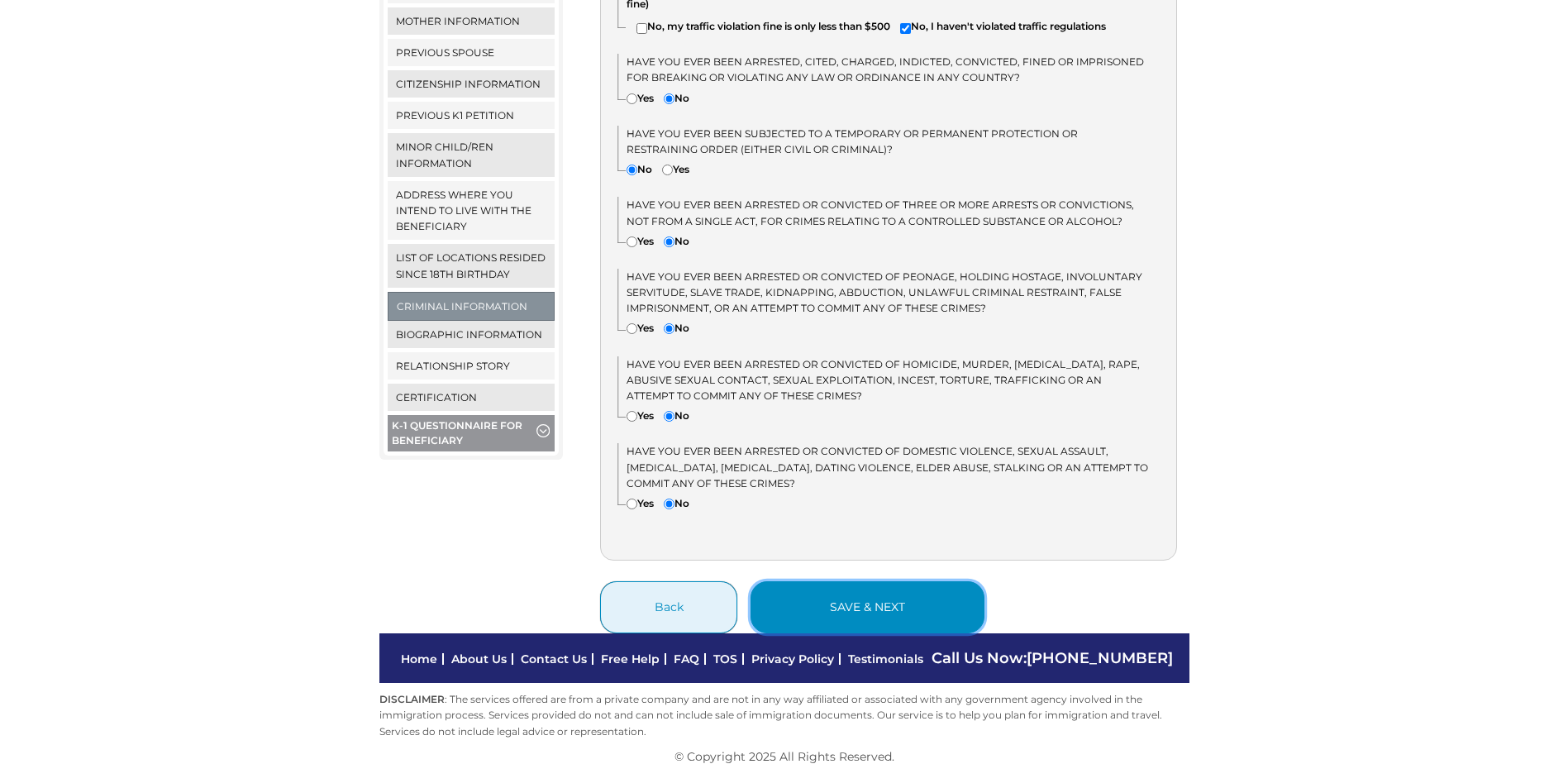
click at [870, 609] on button "save & next" at bounding box center [868, 607] width 234 height 52
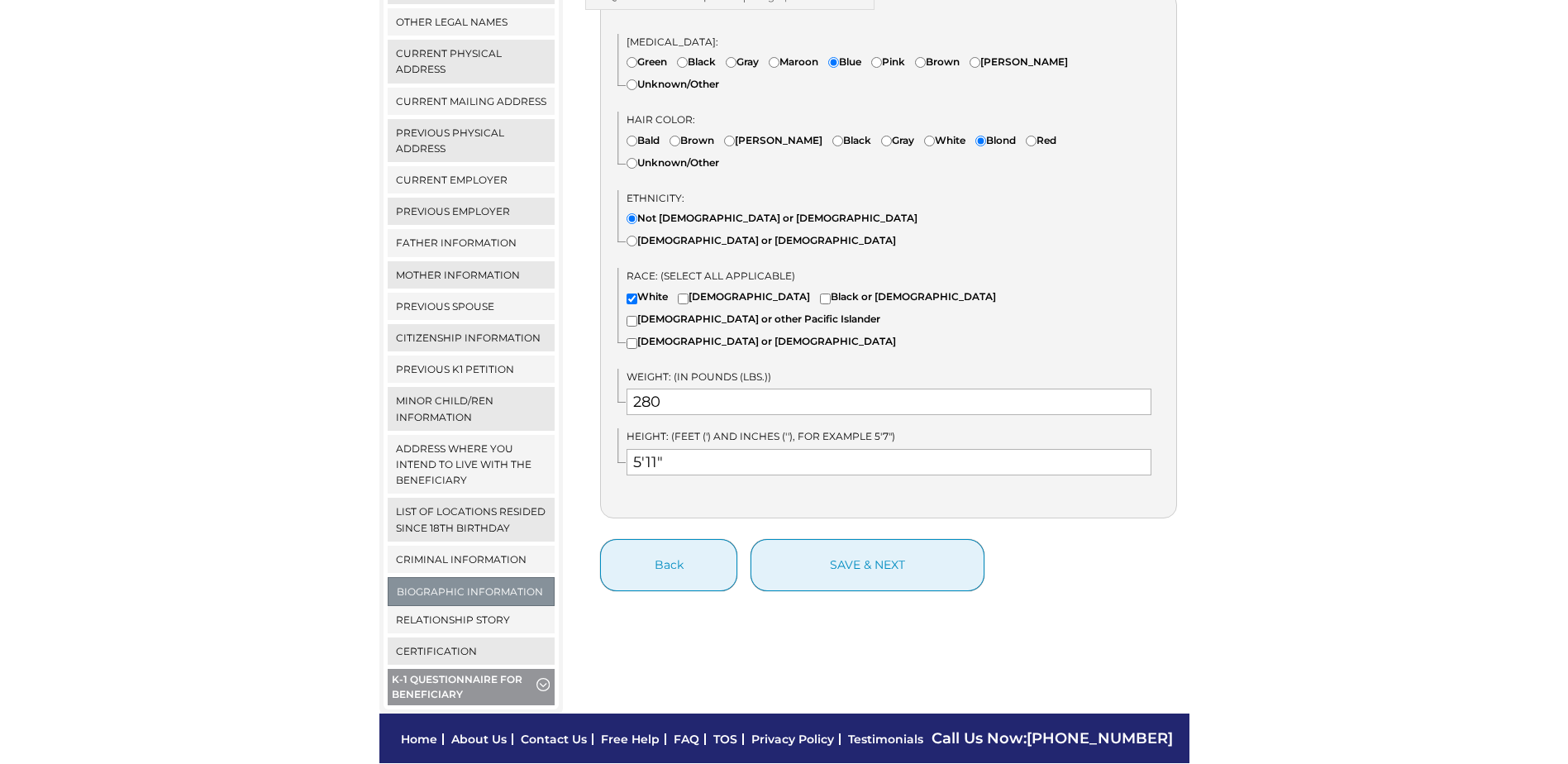
scroll to position [413, 0]
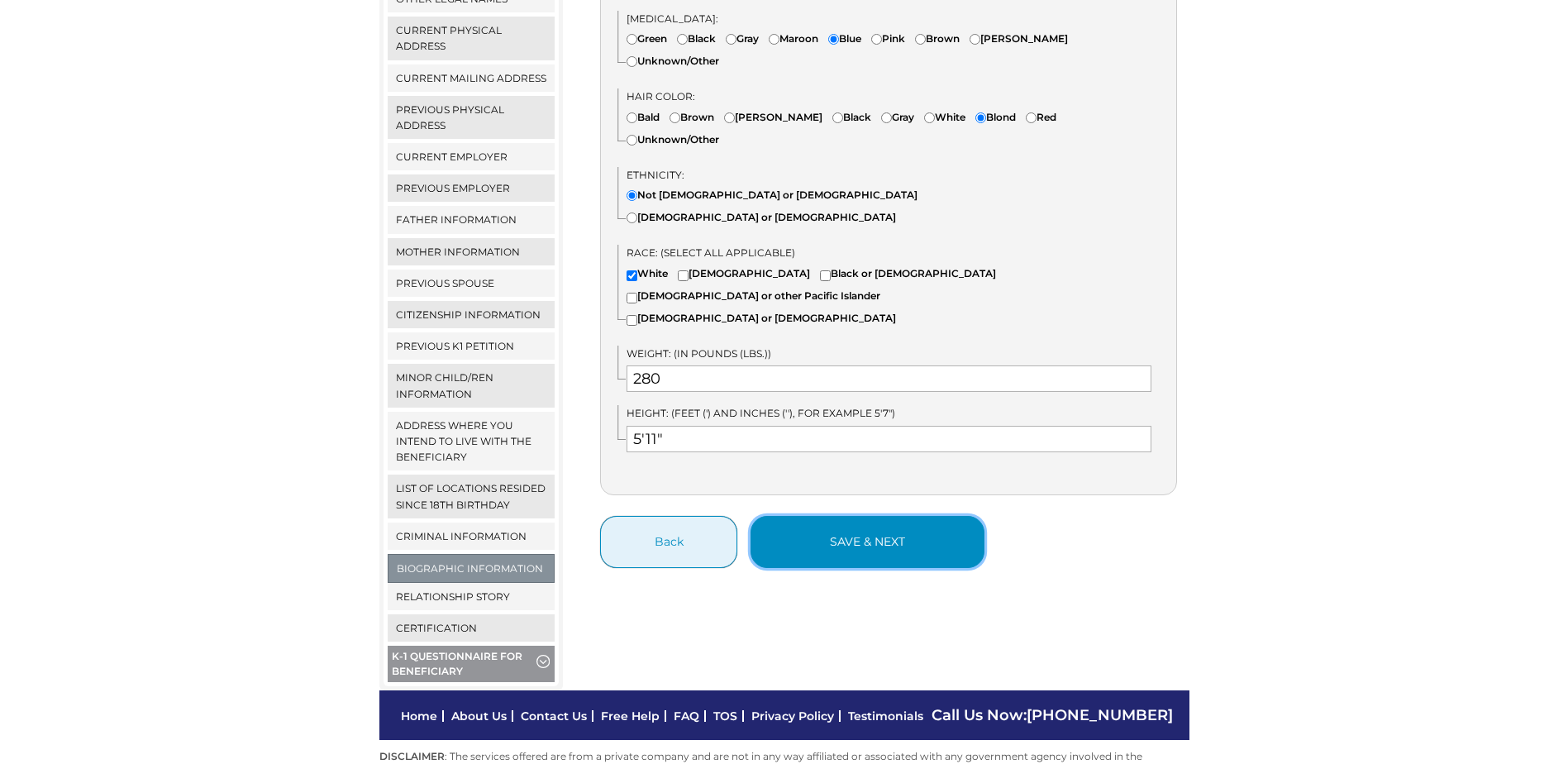
click at [885, 516] on button "save & next" at bounding box center [868, 542] width 234 height 52
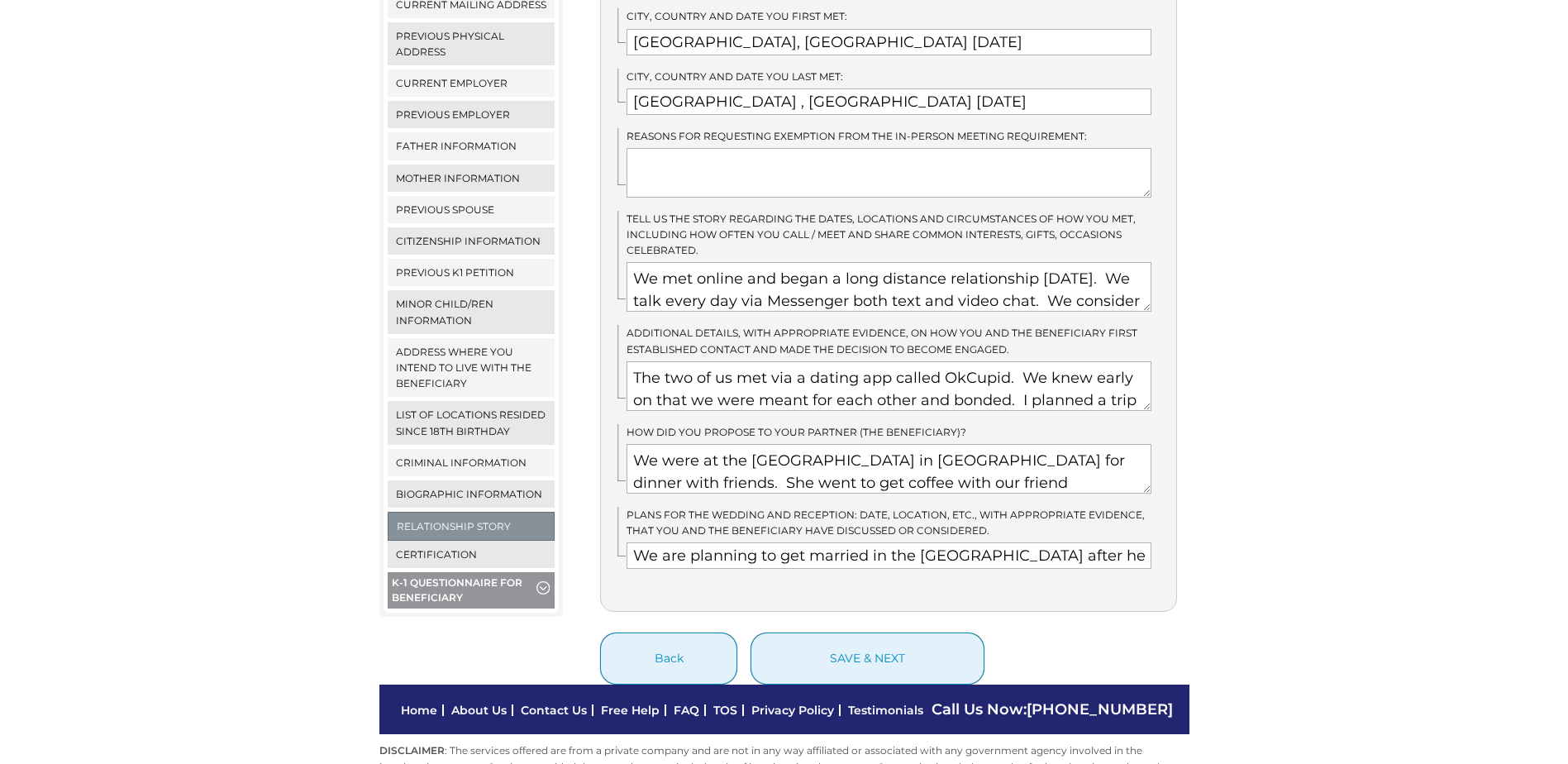
scroll to position [507, 0]
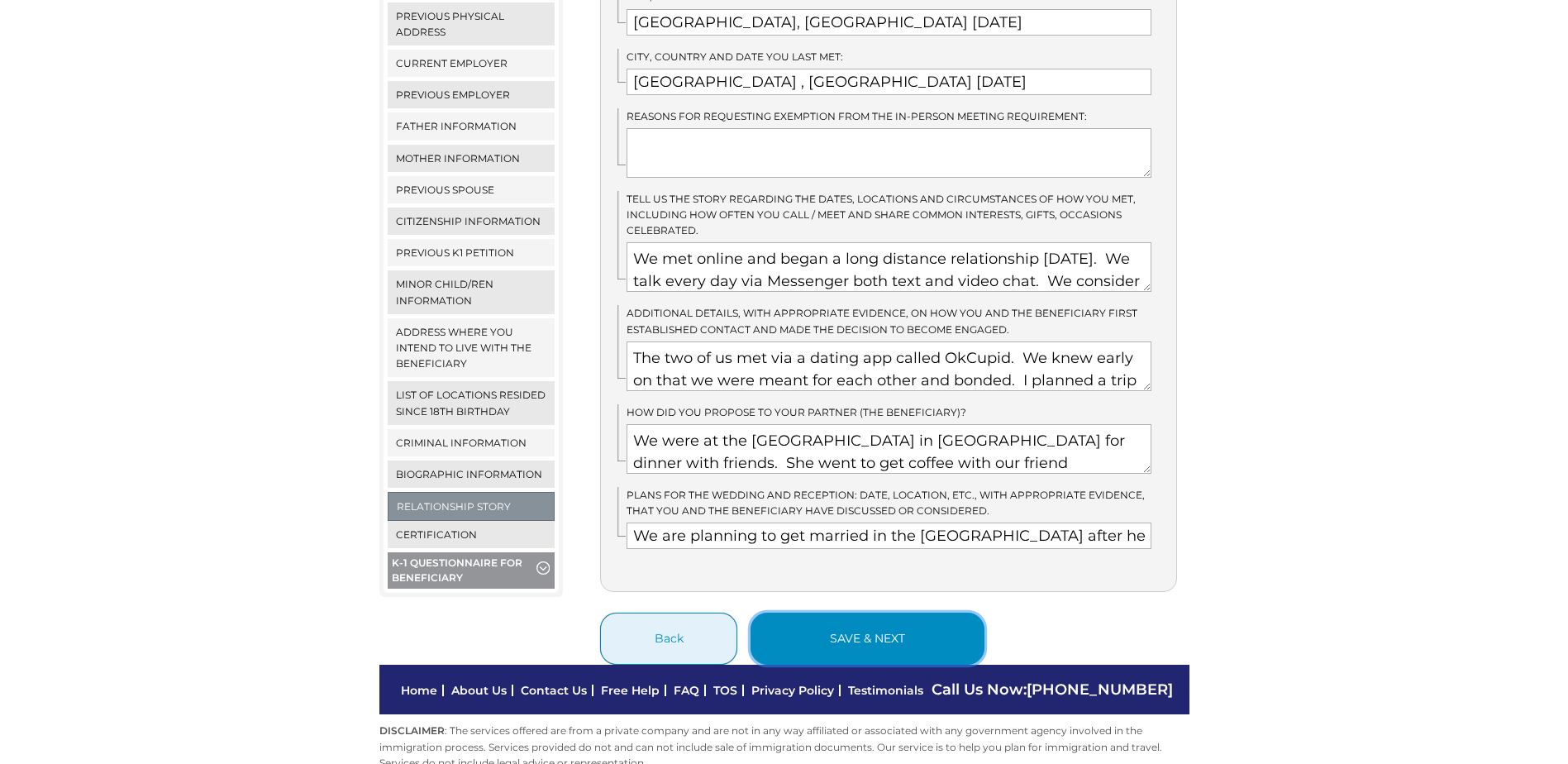
click at [844, 613] on button "save & next" at bounding box center [868, 639] width 234 height 52
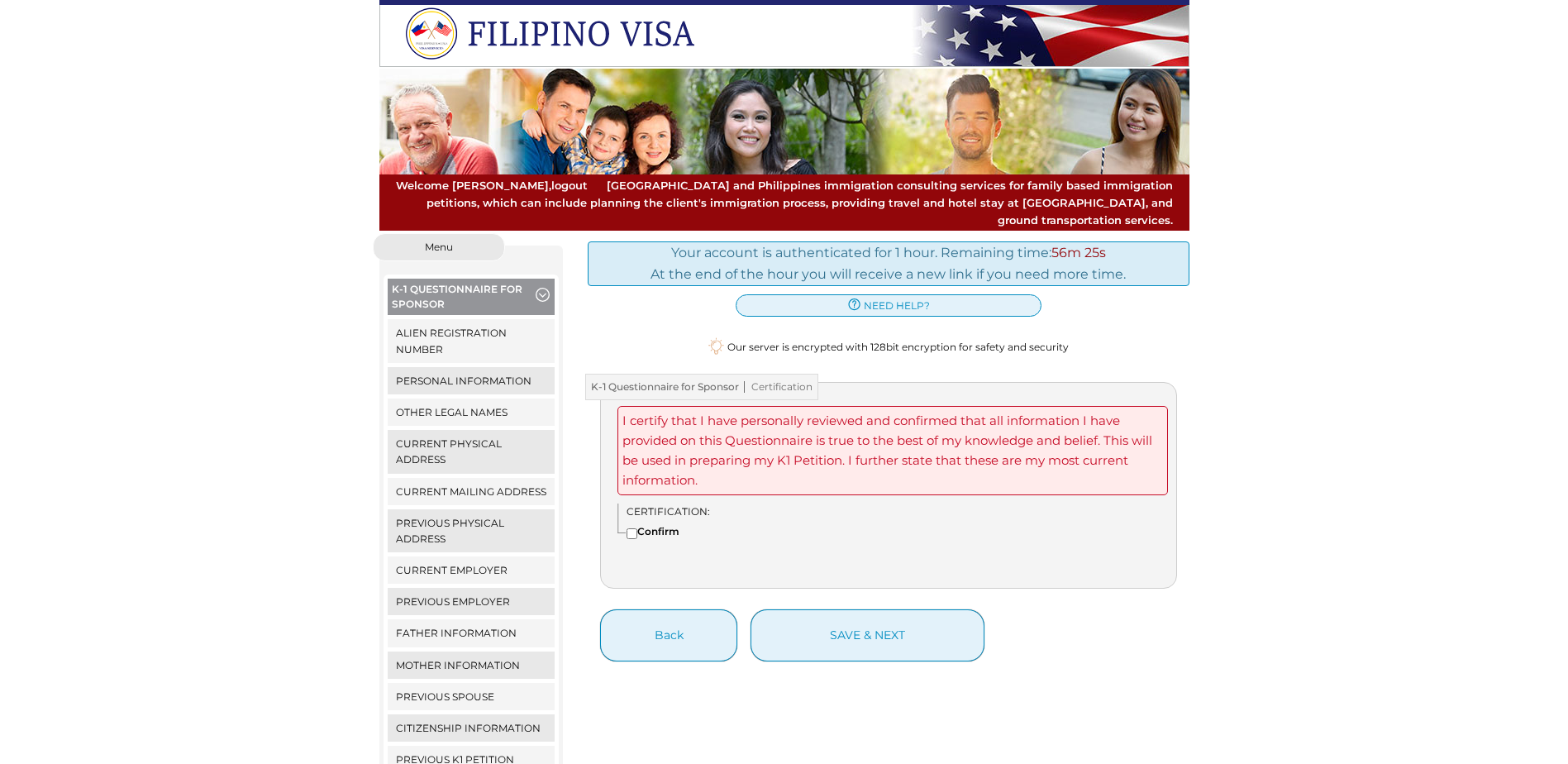
click at [634, 528] on input"] "Confirm" at bounding box center [632, 534] width 11 height 11
checkbox input"] "true"
click at [863, 616] on button "save & next" at bounding box center [868, 635] width 234 height 52
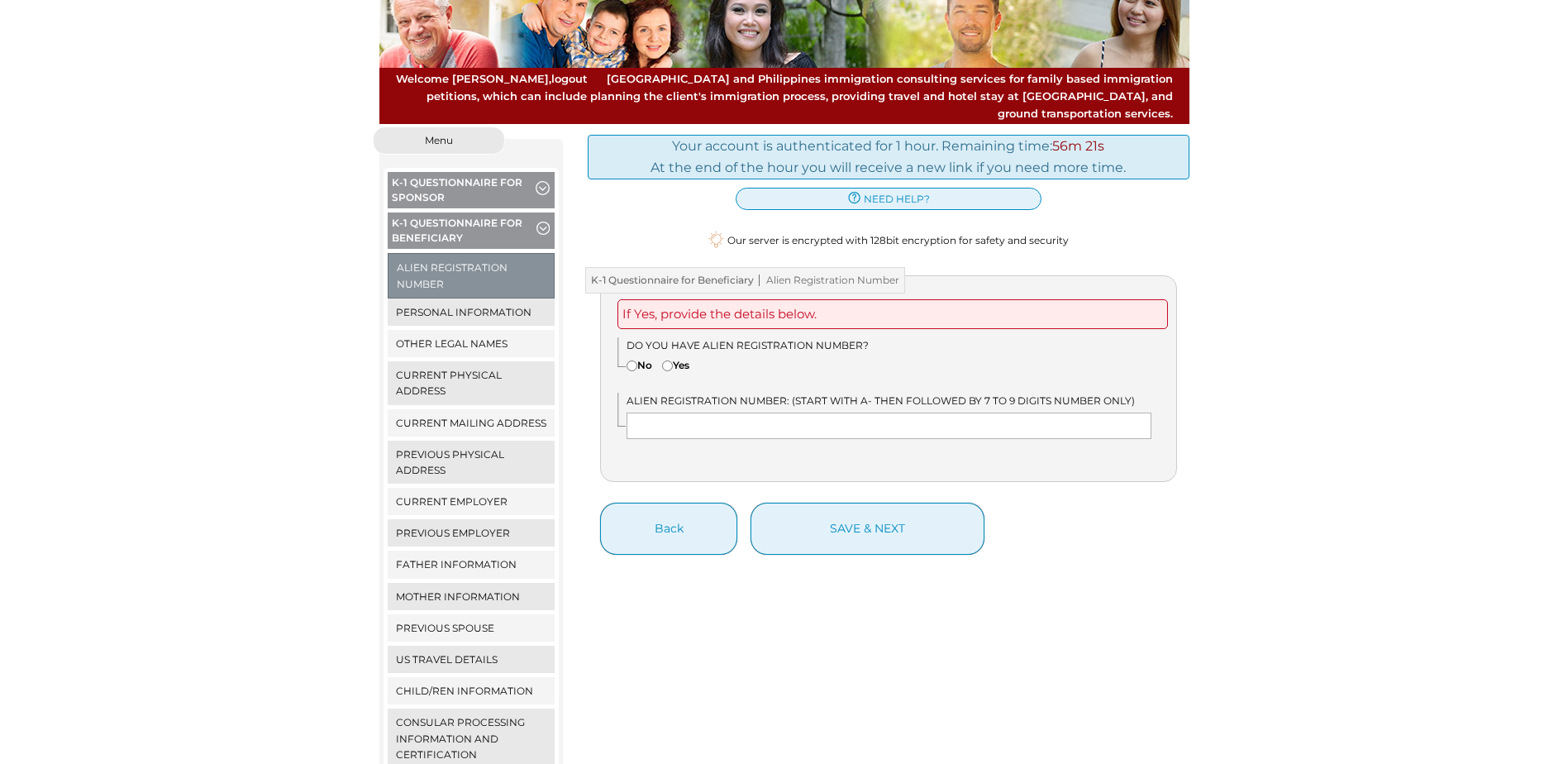
scroll to position [69, 0]
